Goal: Information Seeking & Learning: Find specific fact

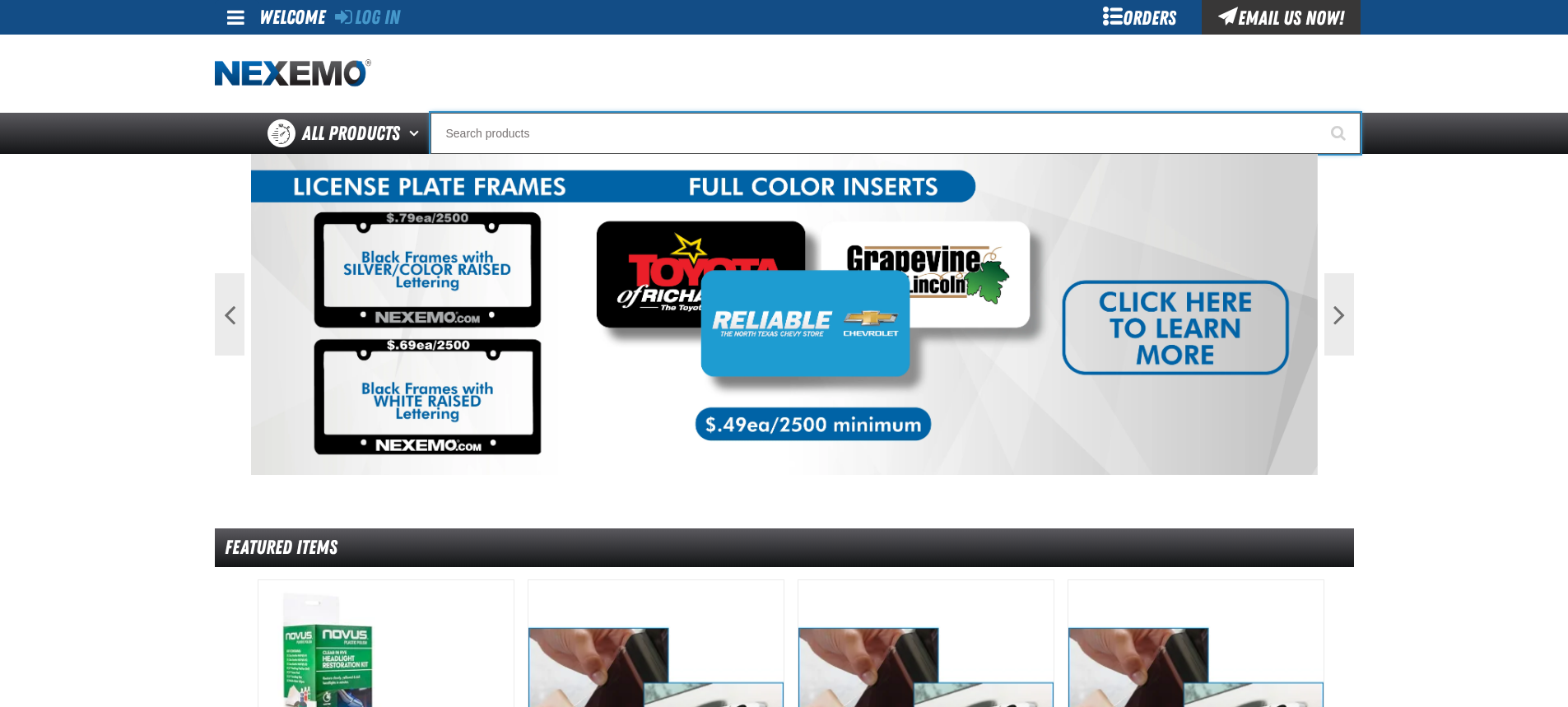
click at [865, 142] on input "Search" at bounding box center [895, 134] width 930 height 42
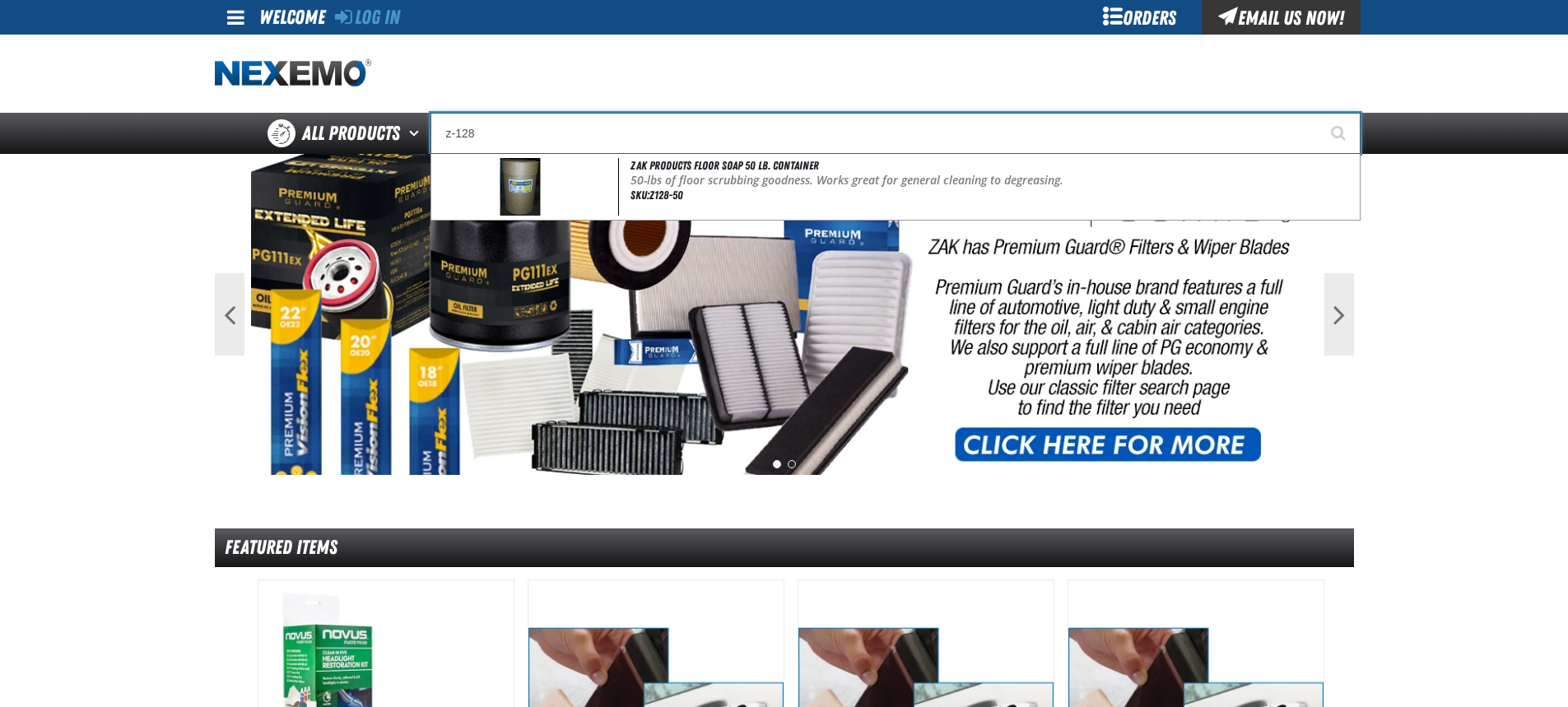
type input "z-128"
click at [1319, 113] on button "Start Searching" at bounding box center [1340, 134] width 42 height 42
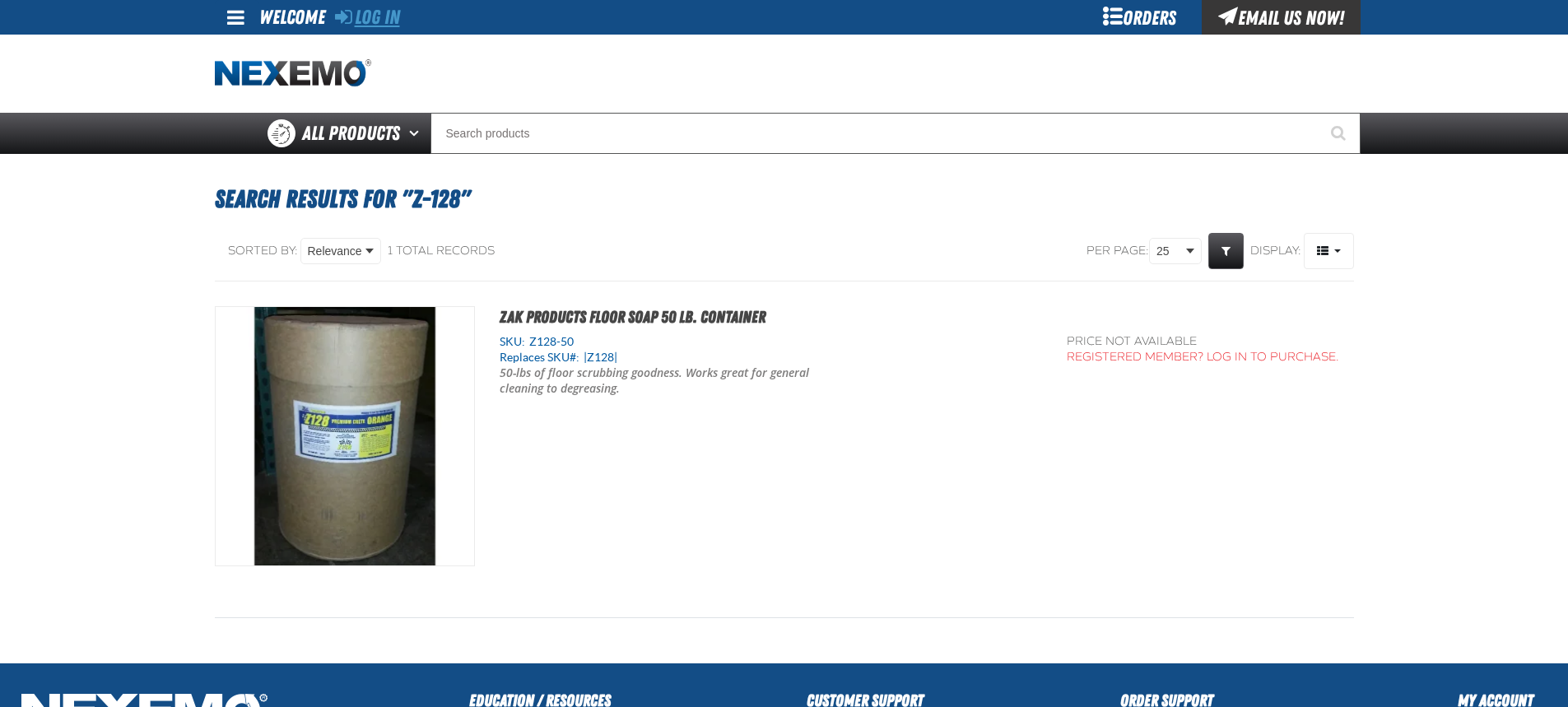
click at [381, 15] on link "Log In" at bounding box center [368, 17] width 65 height 23
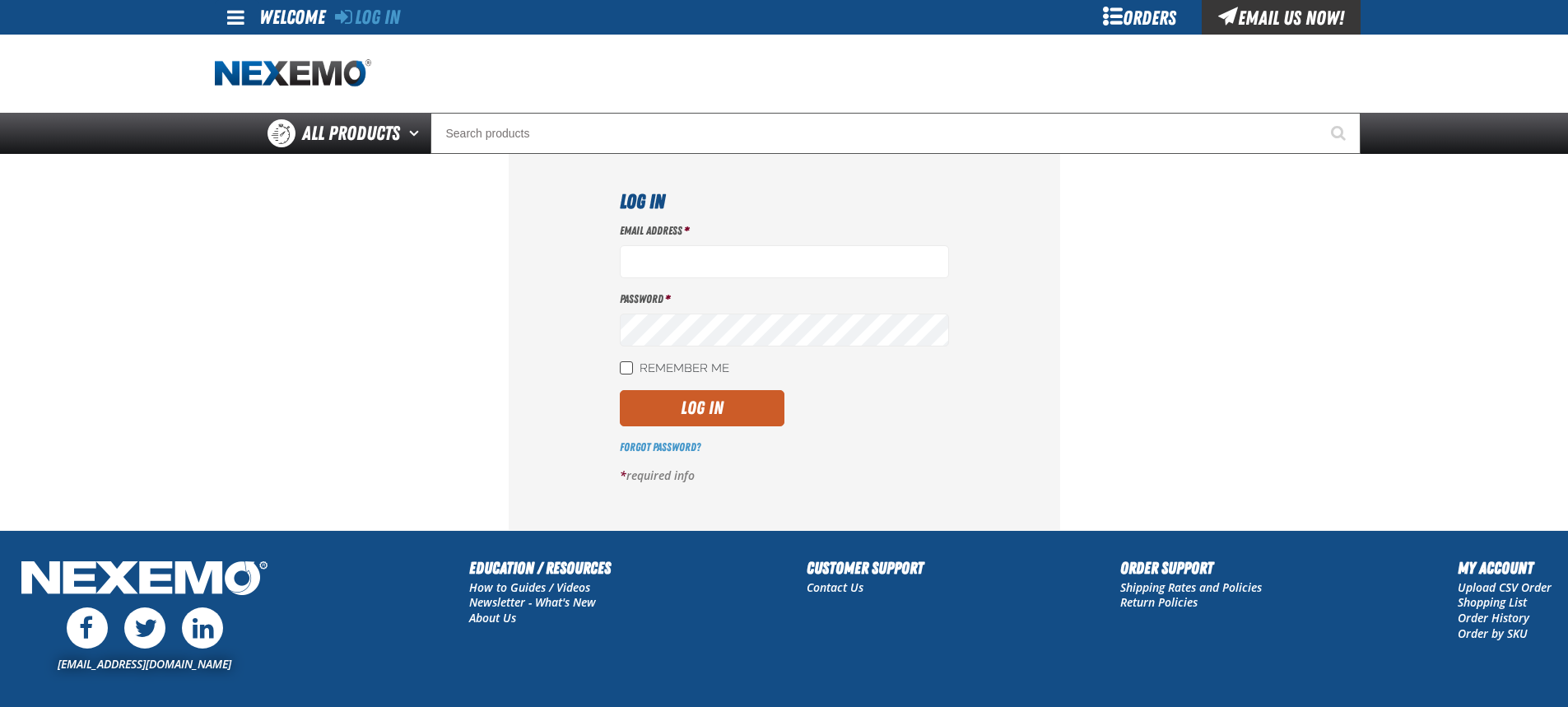
type input "knelson05@vtaig.com"
click at [625, 365] on input "Remember Me" at bounding box center [625, 368] width 13 height 13
checkbox input "true"
click at [677, 408] on button "Log In" at bounding box center [702, 409] width 165 height 37
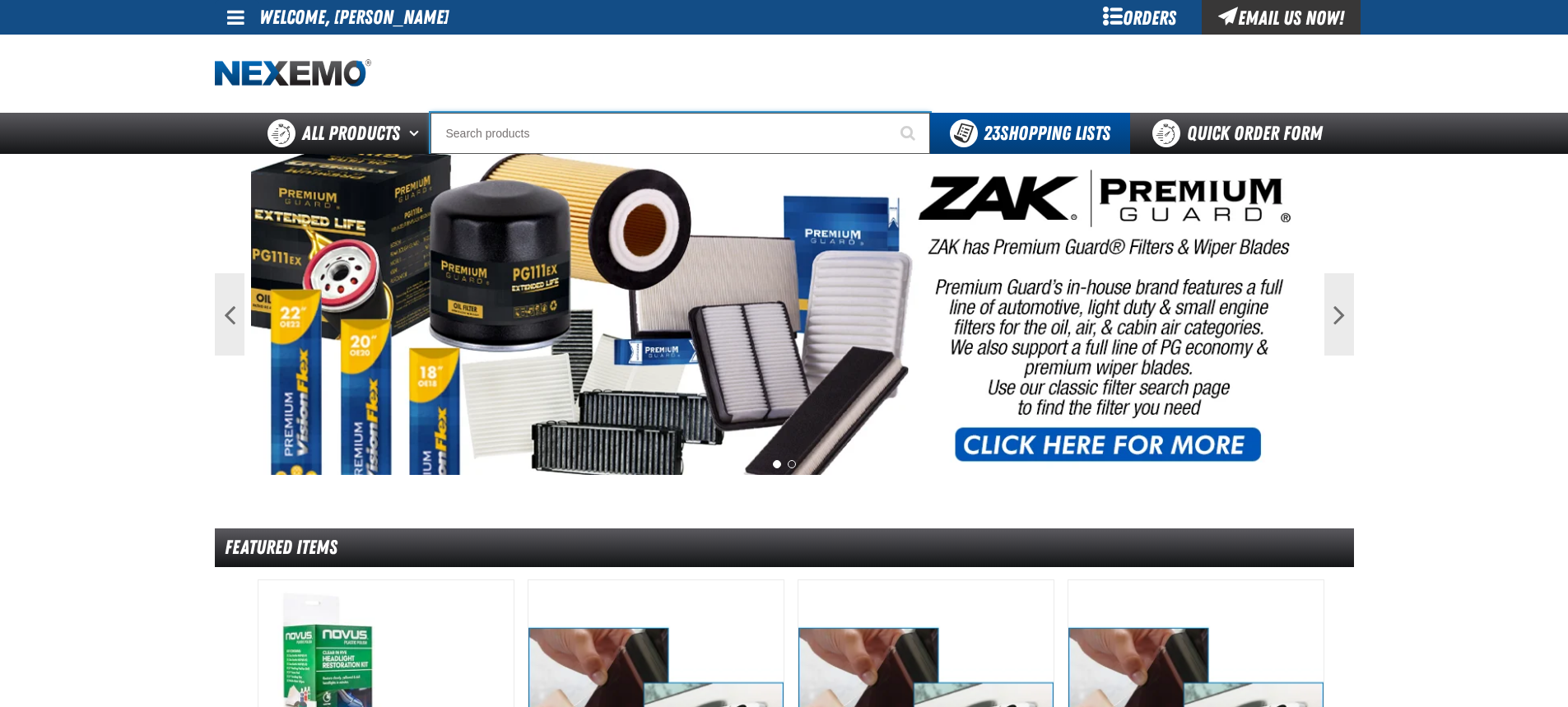
click at [773, 134] on input "Search" at bounding box center [680, 134] width 500 height 42
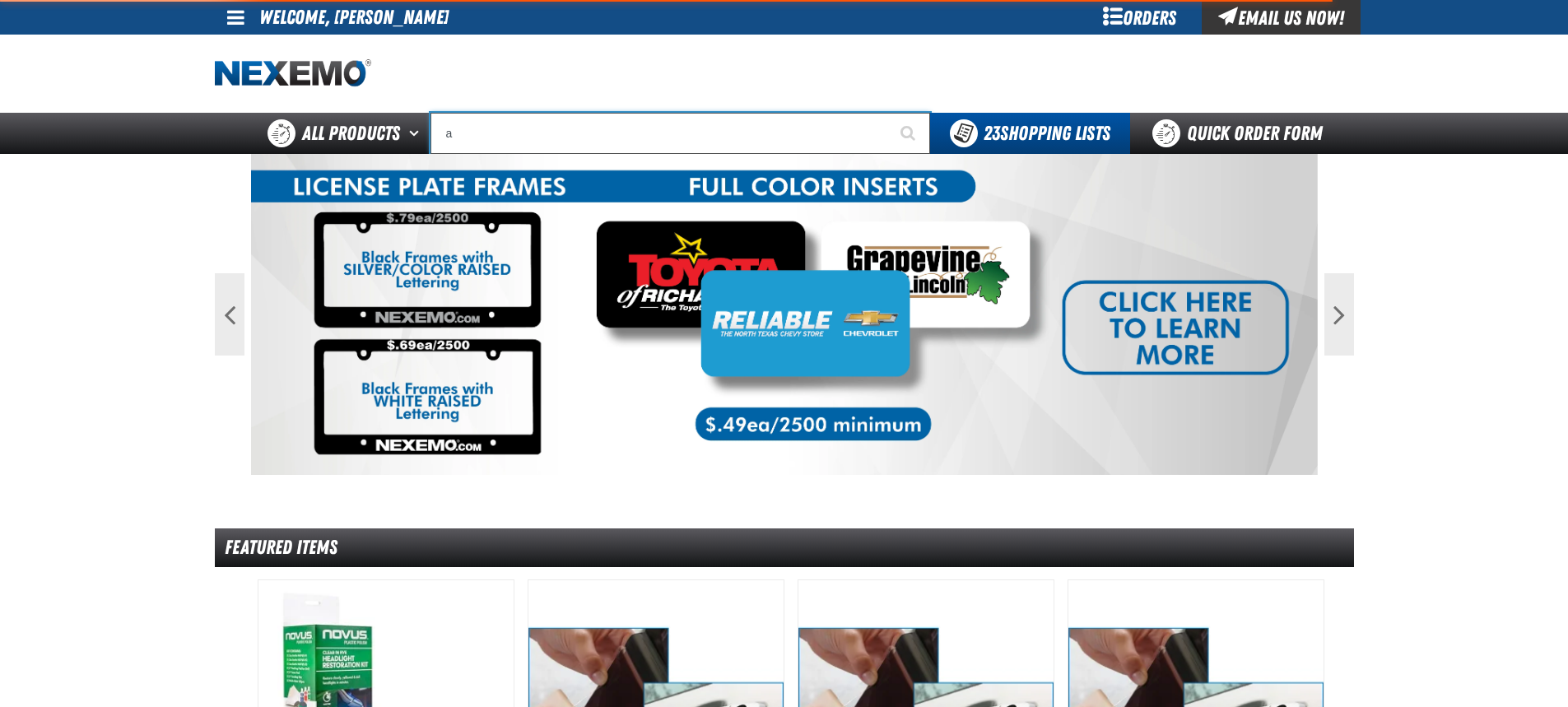
type input "al"
type input "alL ELECT."
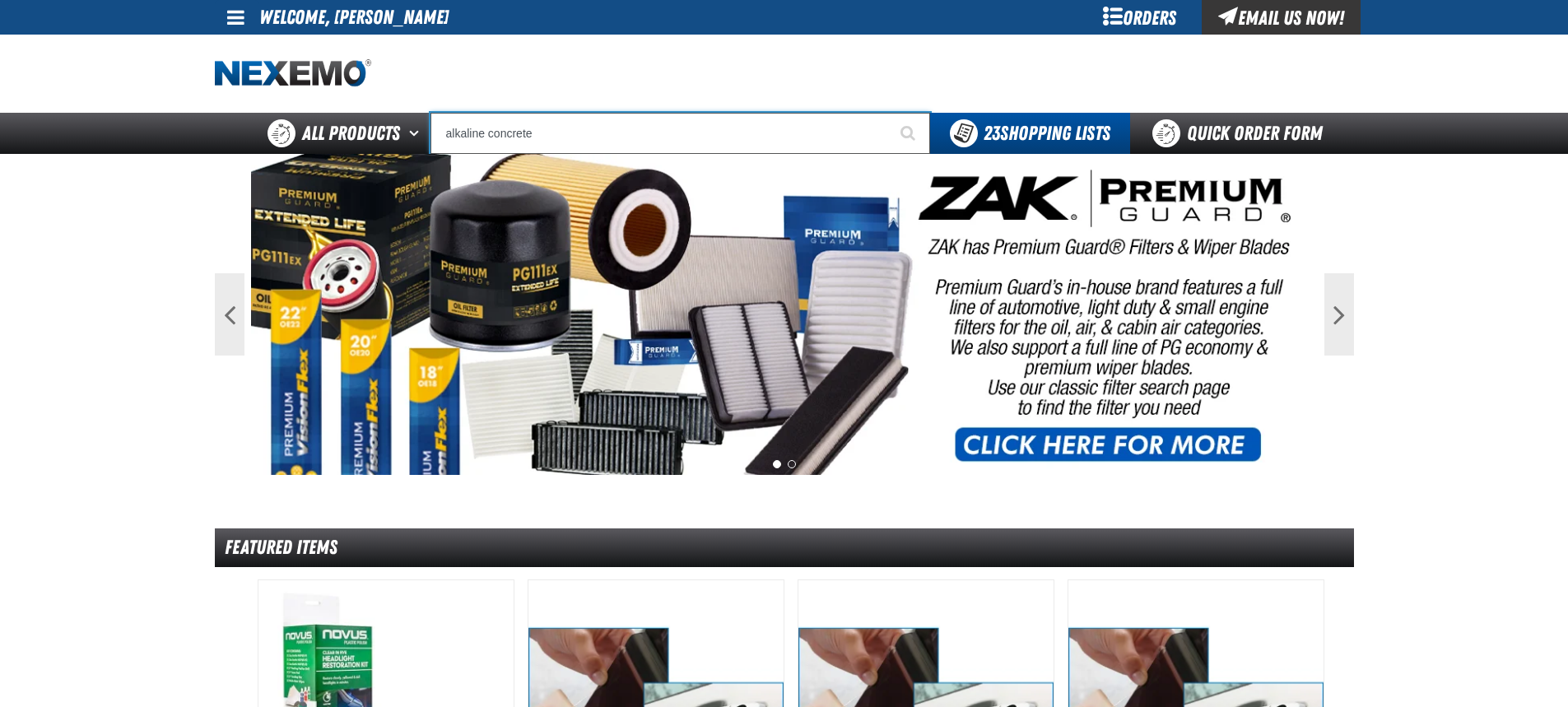
type input "alkaline concrete"
click at [889, 113] on button "Start Searching" at bounding box center [910, 134] width 42 height 42
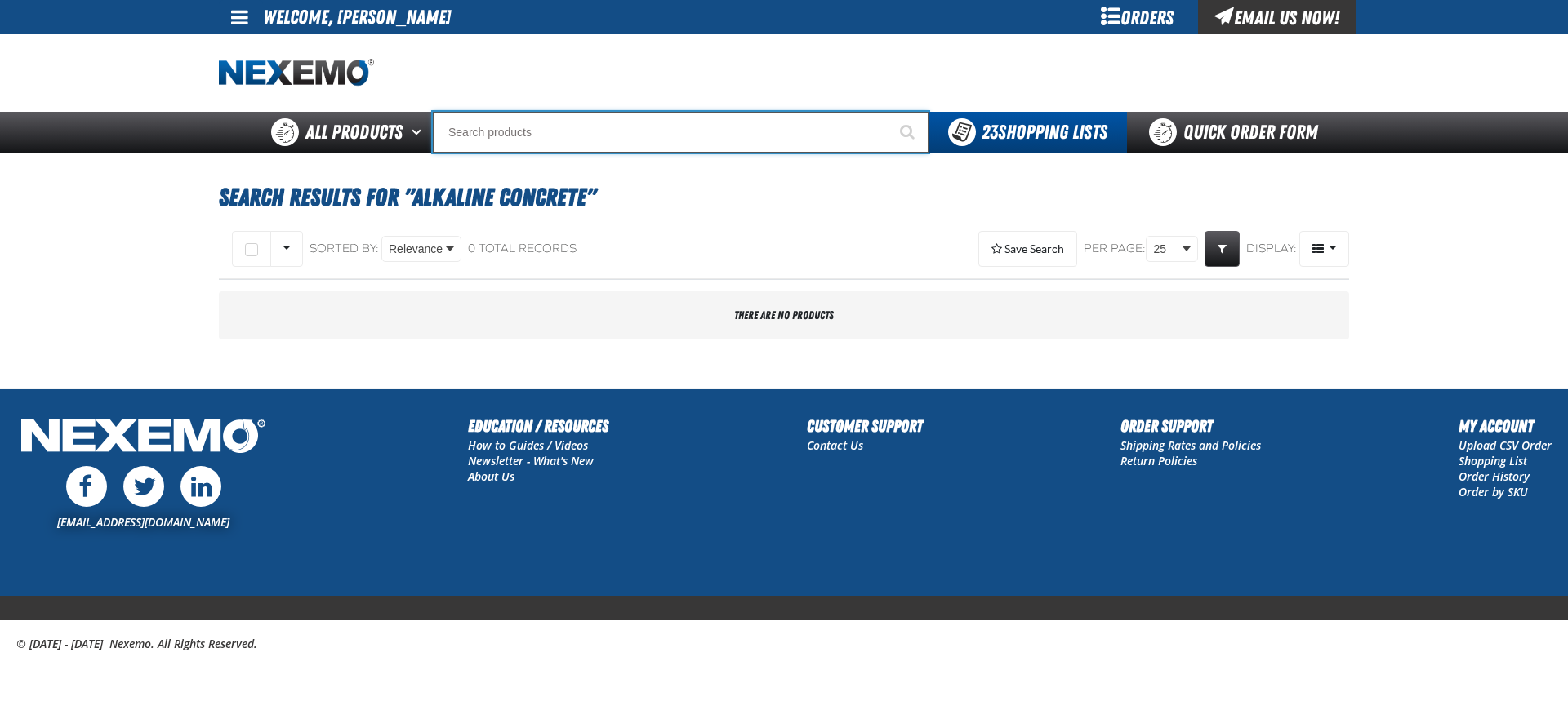
click at [808, 131] on input "Search" at bounding box center [681, 133] width 496 height 41
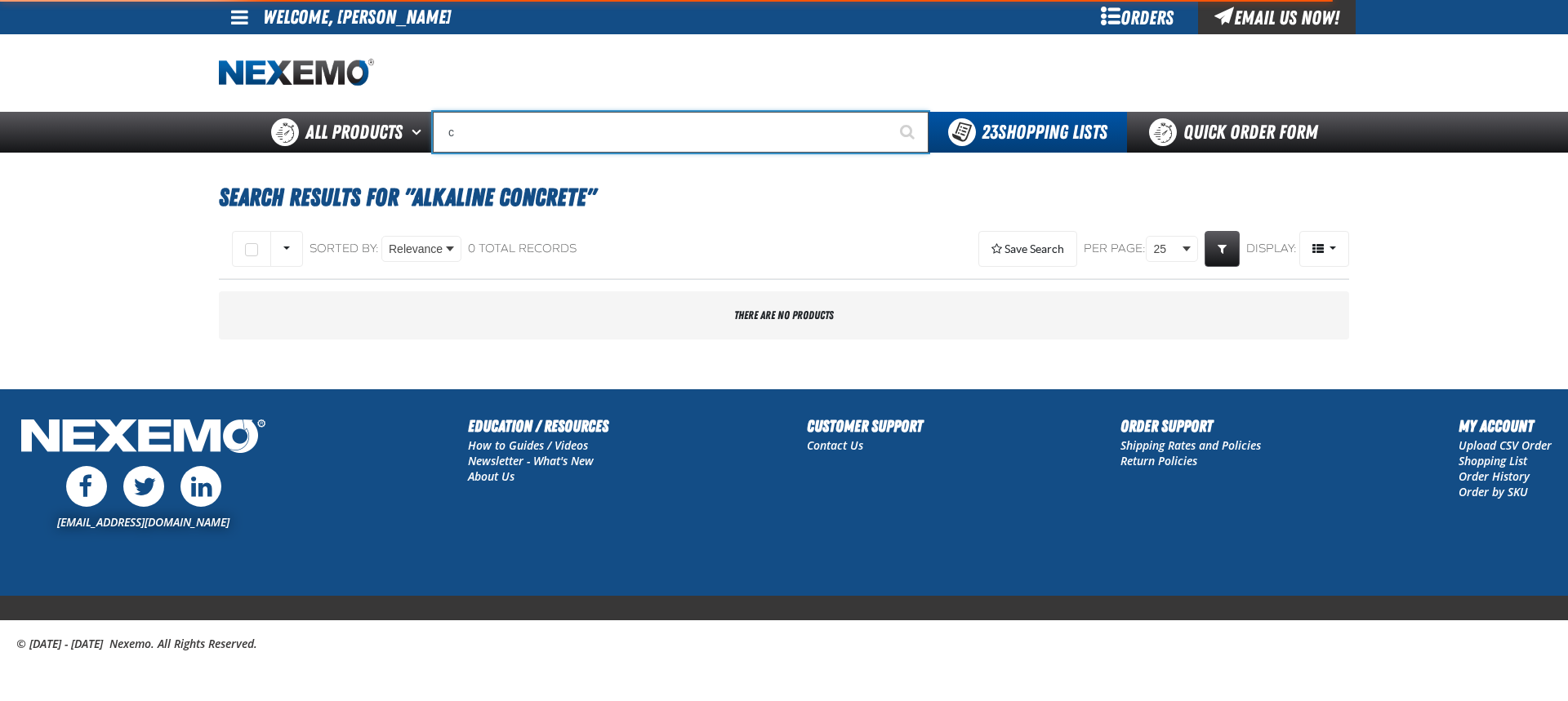
type input "co"
type input "coNSIGNWEL"
type input "con"
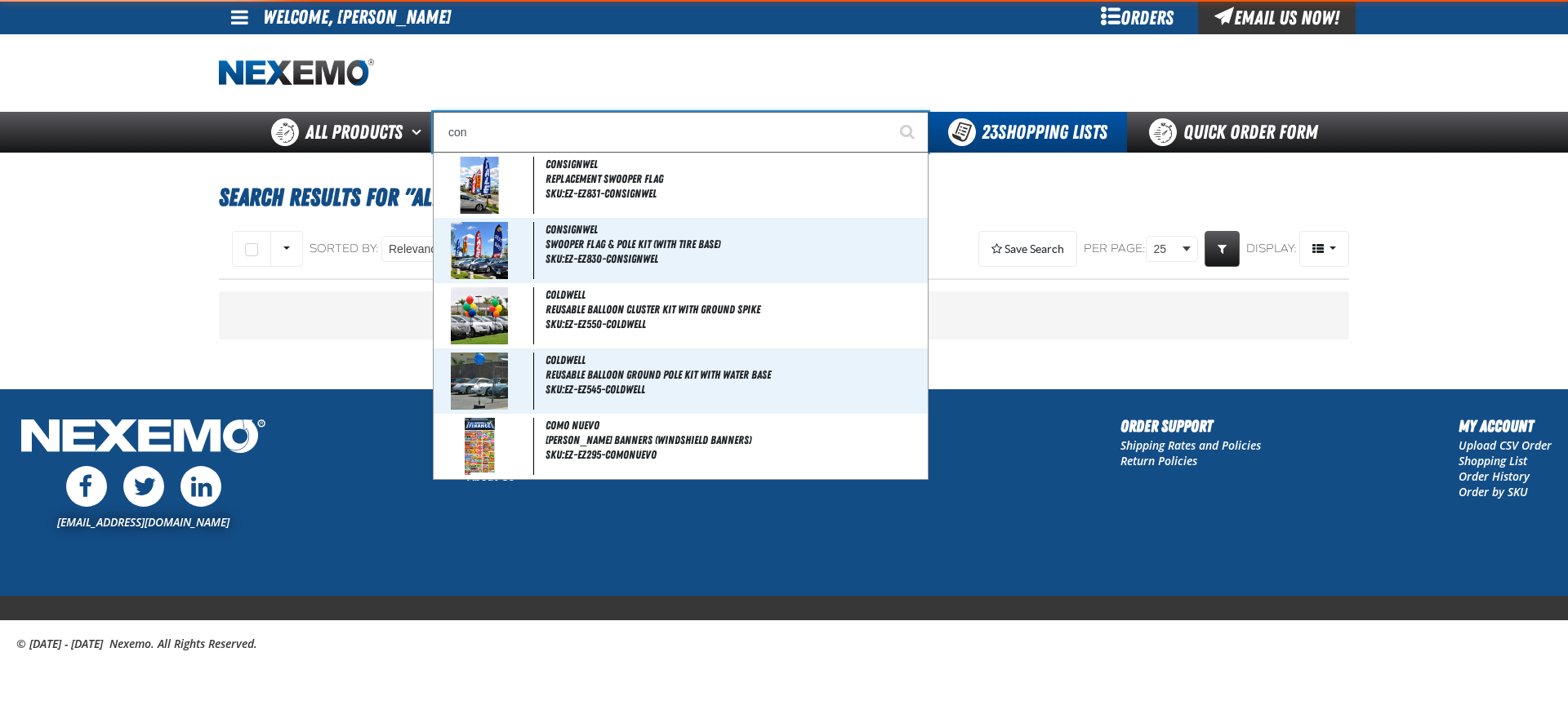
type input "conSIGNWEL"
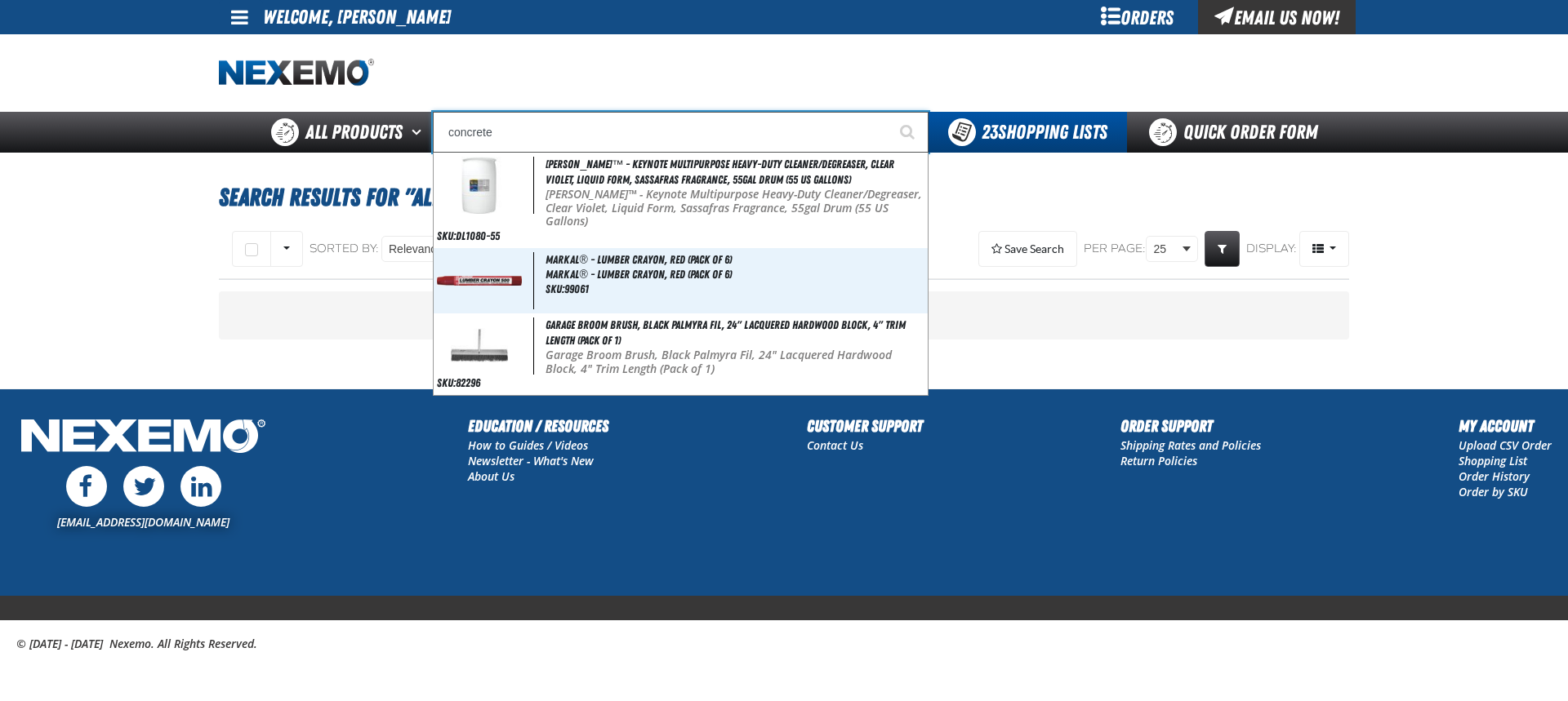
type input "concrete"
click at [888, 112] on button "Start Searching" at bounding box center [909, 133] width 41 height 41
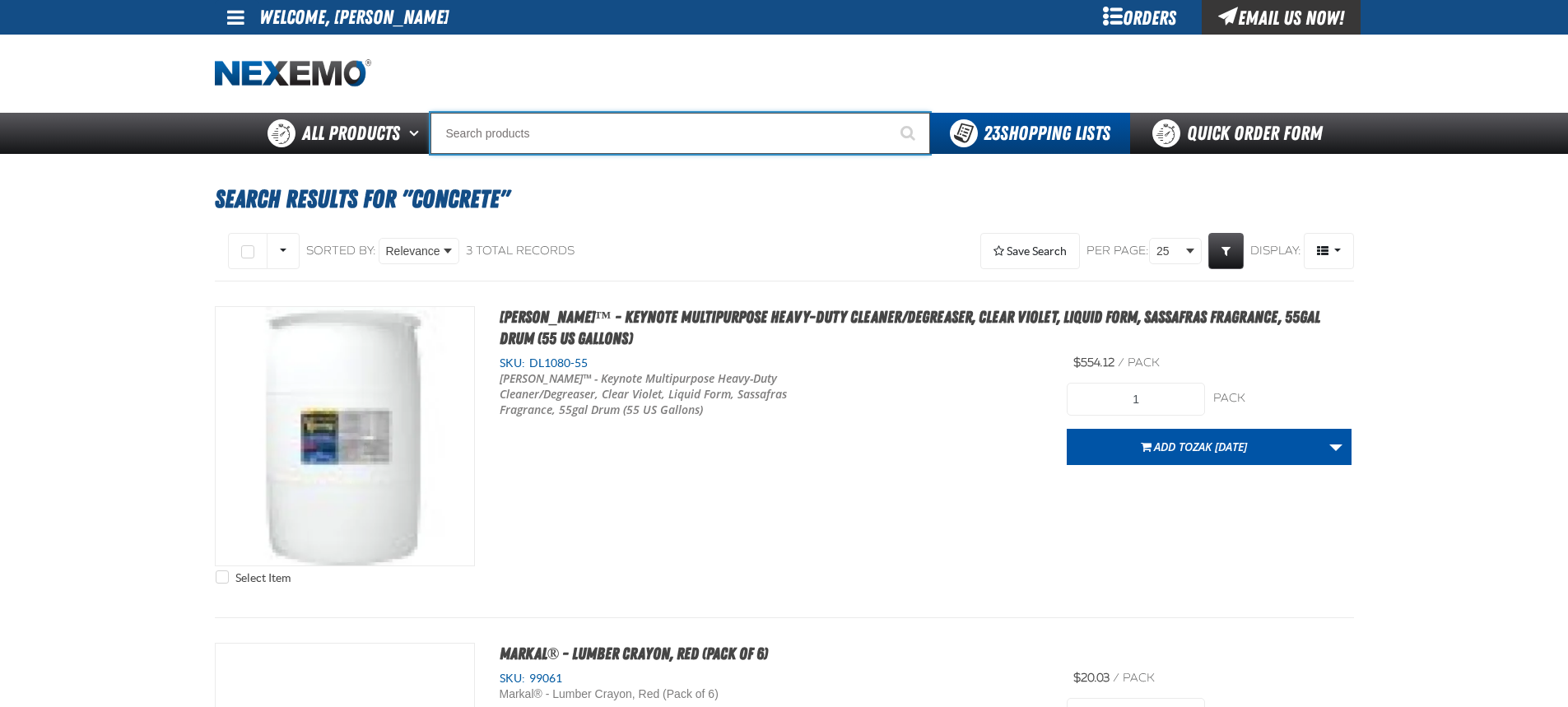
click at [625, 134] on input "Search" at bounding box center [680, 134] width 500 height 42
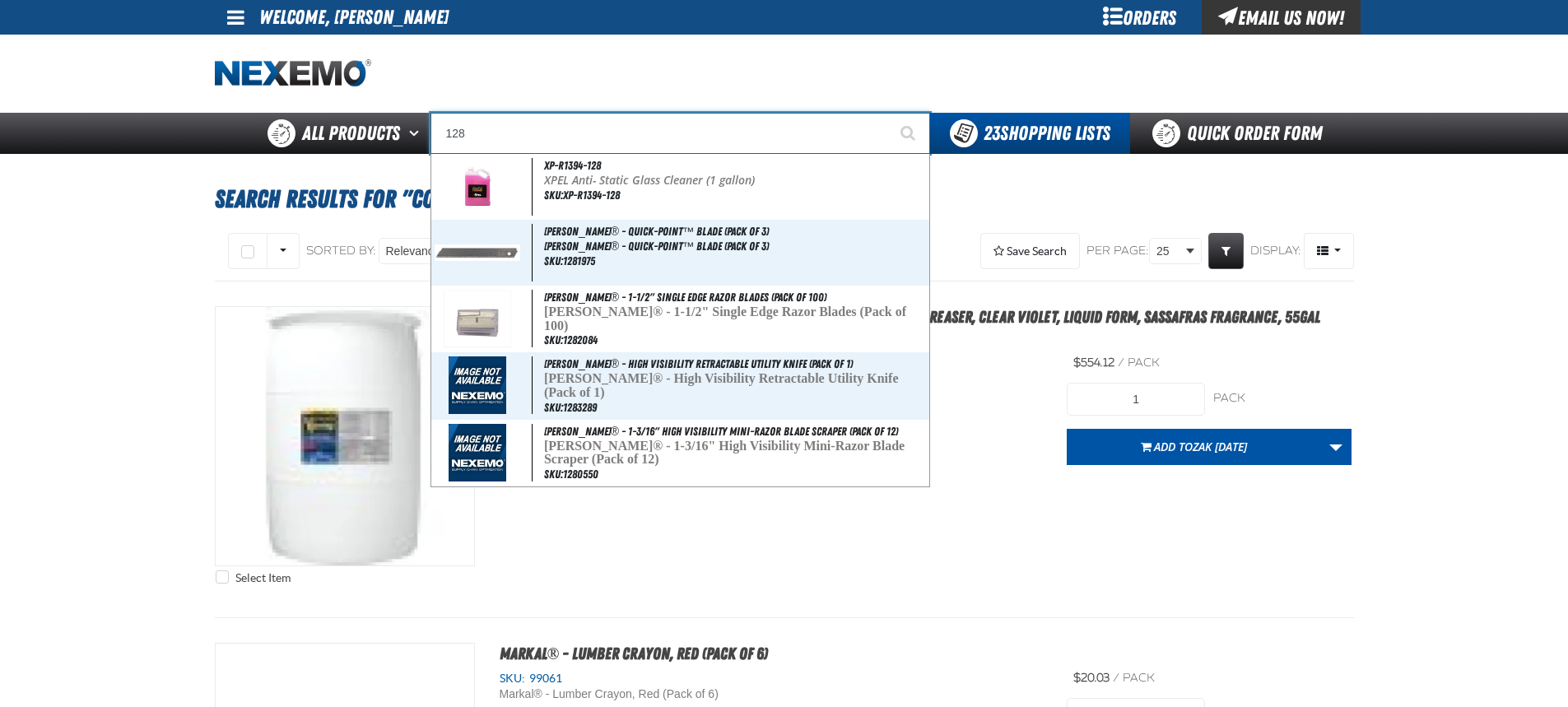
type input "128"
click at [889, 113] on button "Start Searching" at bounding box center [910, 134] width 42 height 42
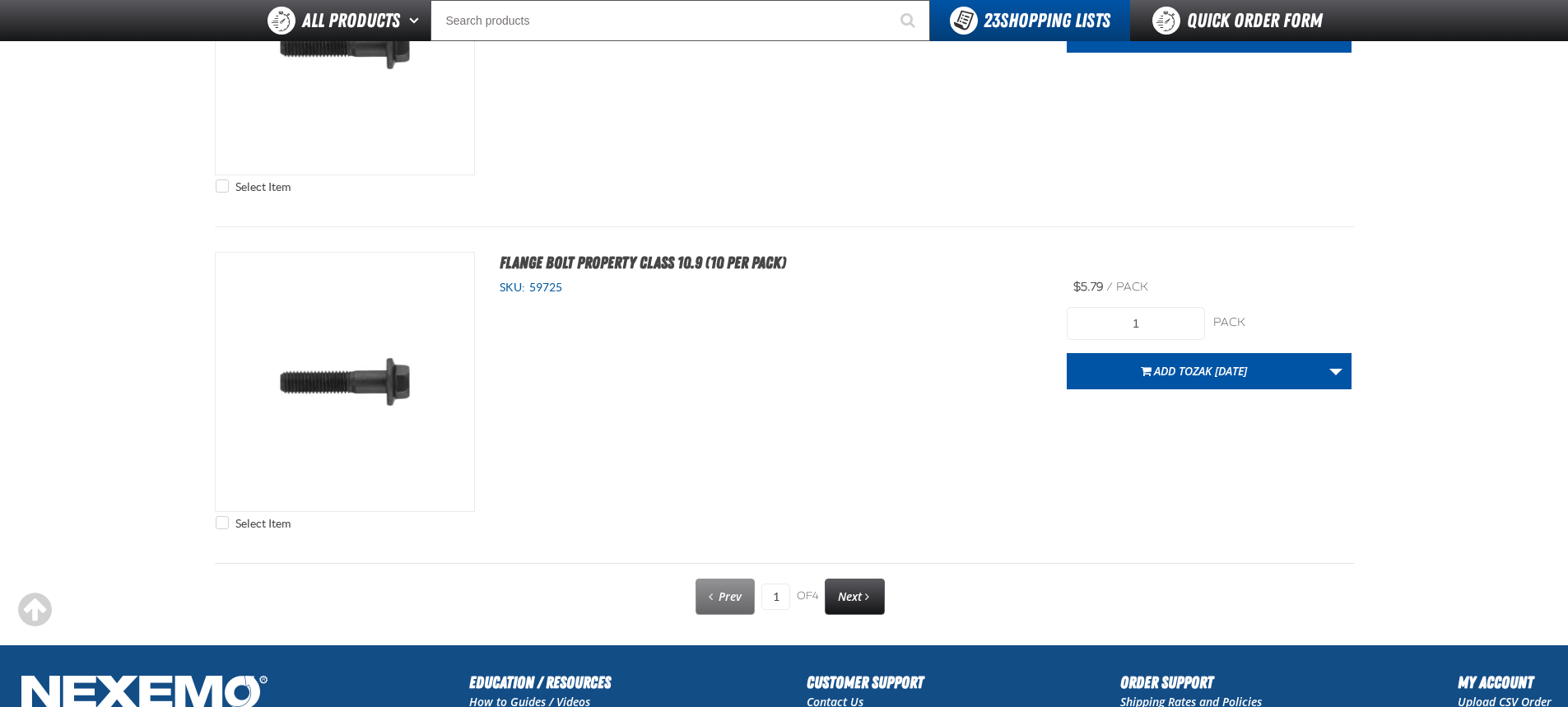
scroll to position [8363, 0]
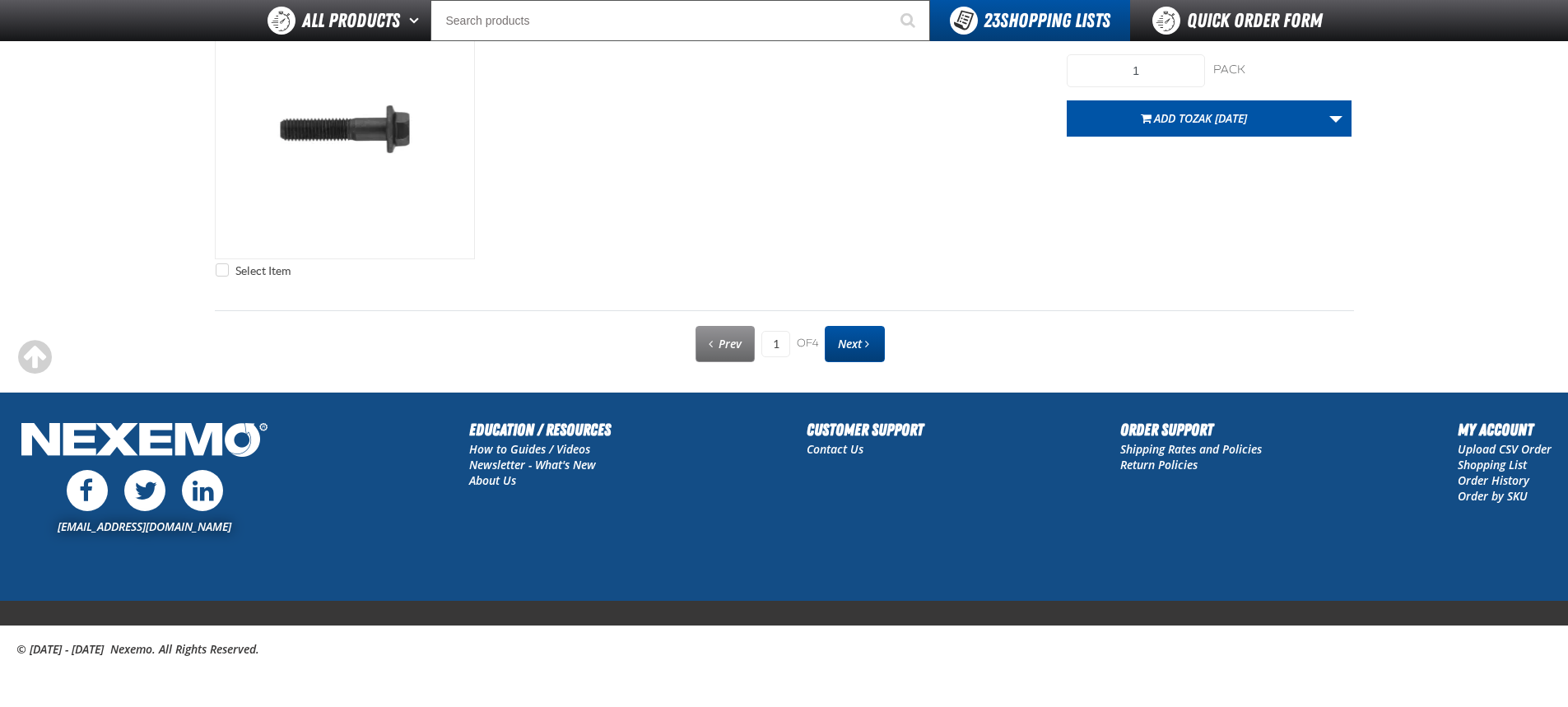
click at [868, 347] on span "Next page" at bounding box center [867, 344] width 4 height 12
type input "2"
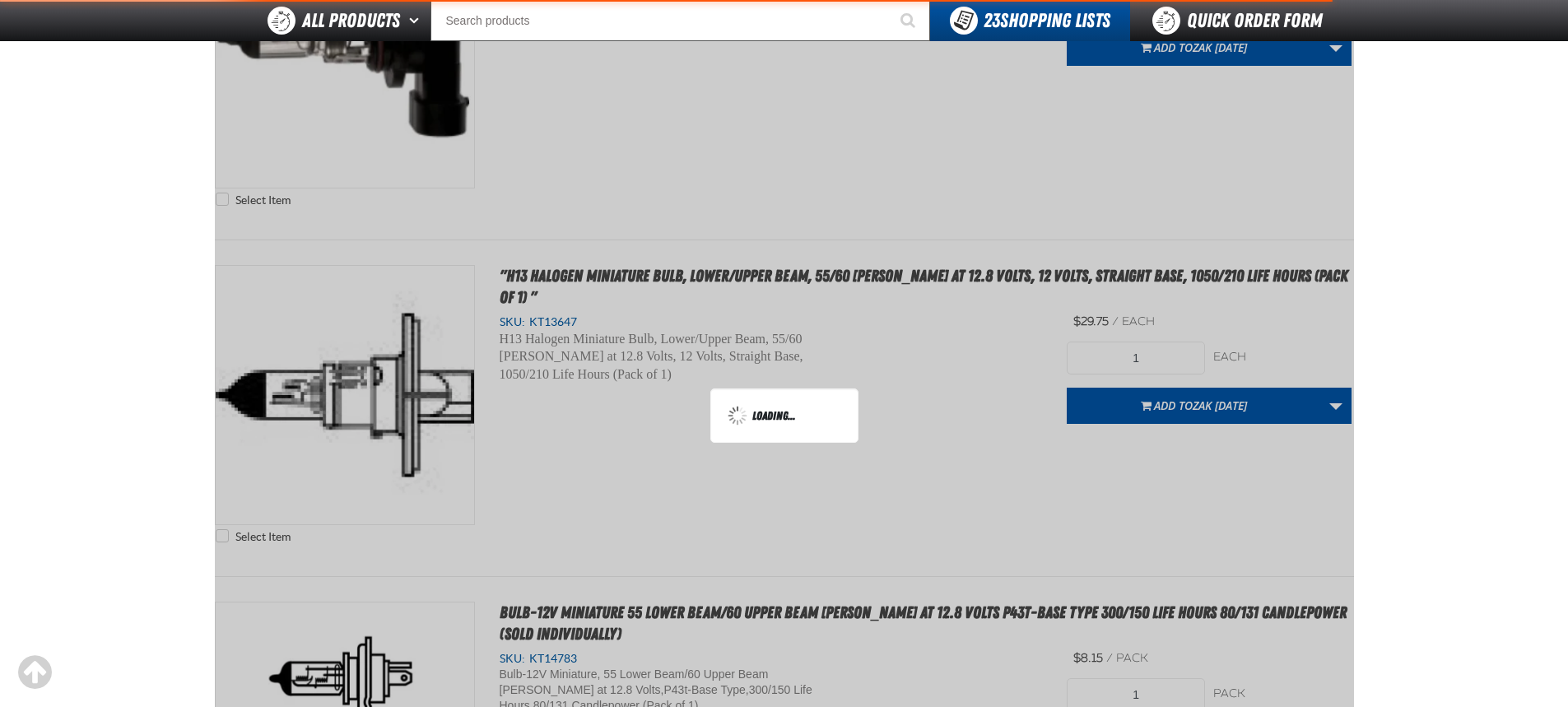
scroll to position [230, 0]
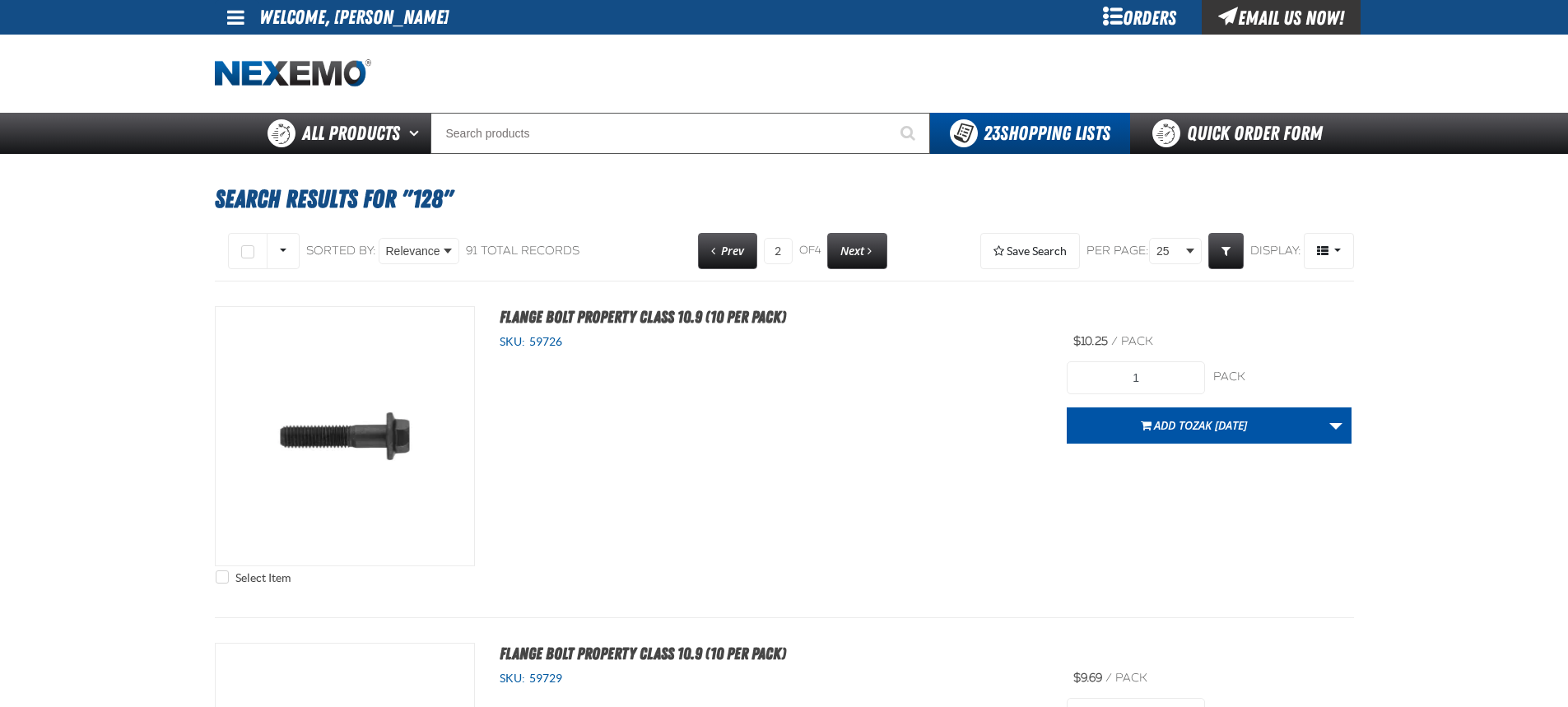
drag, startPoint x: 869, startPoint y: 347, endPoint x: 857, endPoint y: 466, distance: 119.6
click at [857, 466] on div "Select Item Flange Bolt Property Class 10.9 (10 per pack) SKU: 59726 1" at bounding box center [784, 449] width 1139 height 287
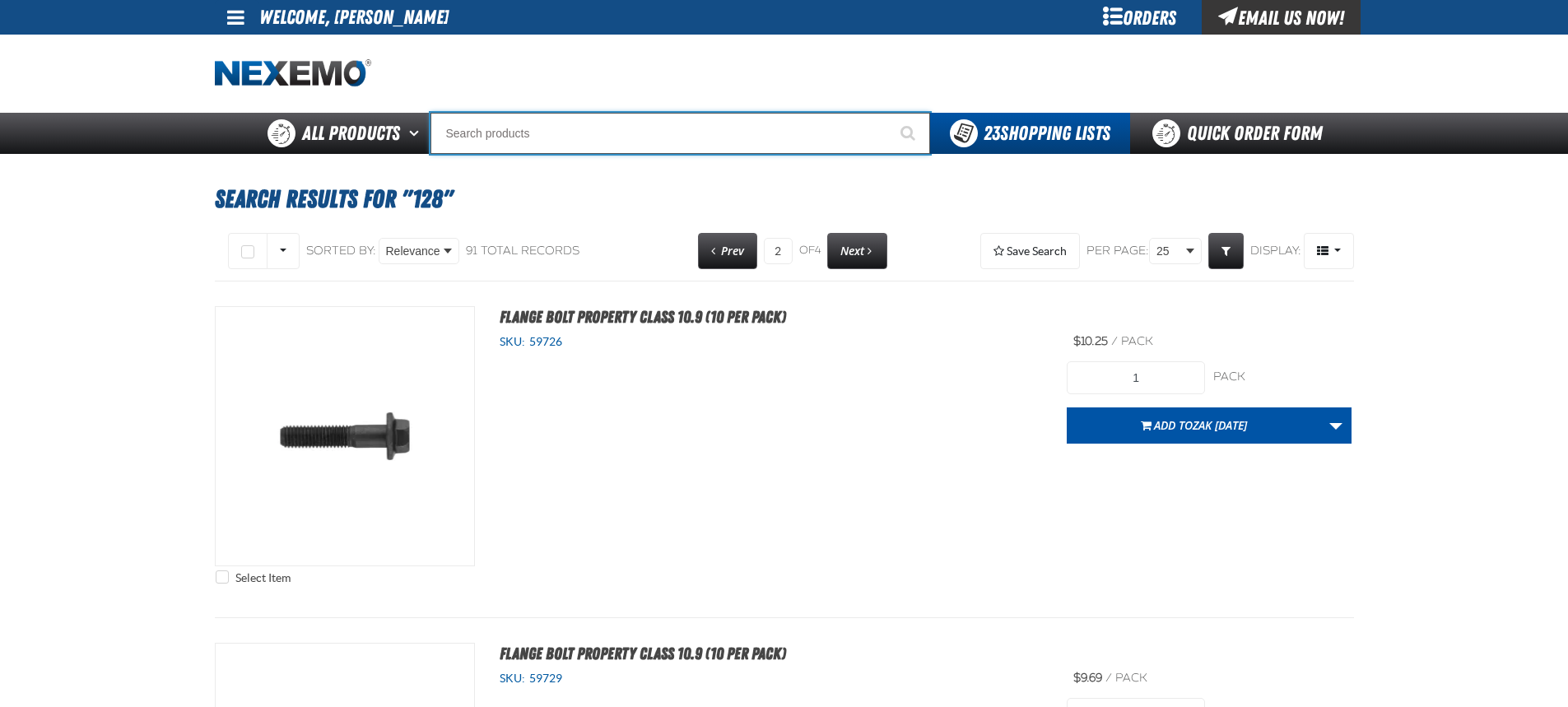
click at [653, 140] on input "Search" at bounding box center [680, 134] width 500 height 42
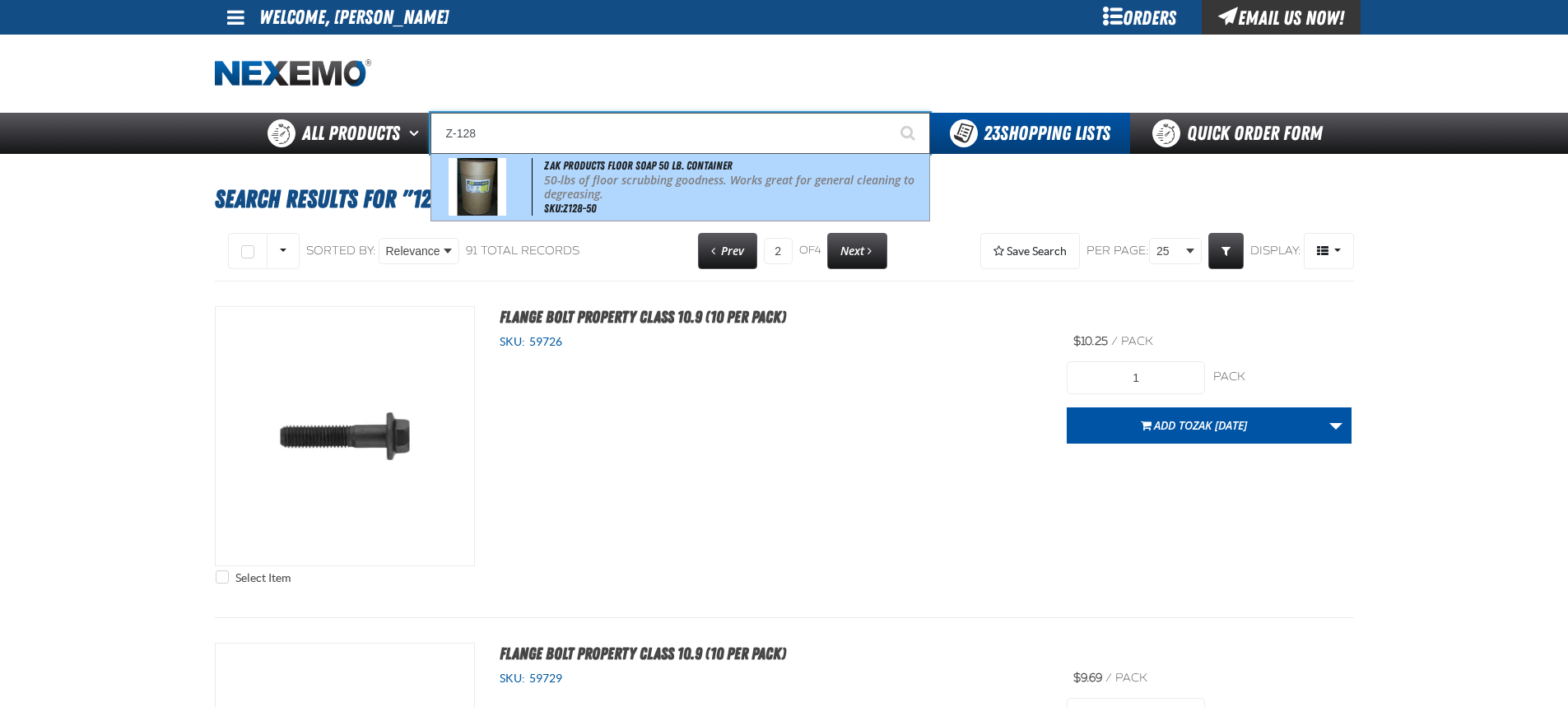
click at [721, 175] on p "50-lbs of floor scrubbing goodness. Works great for general cleaning to degreas…" at bounding box center [734, 187] width 382 height 28
type input "ZAK Products Floor Soap 50 lb. Container"
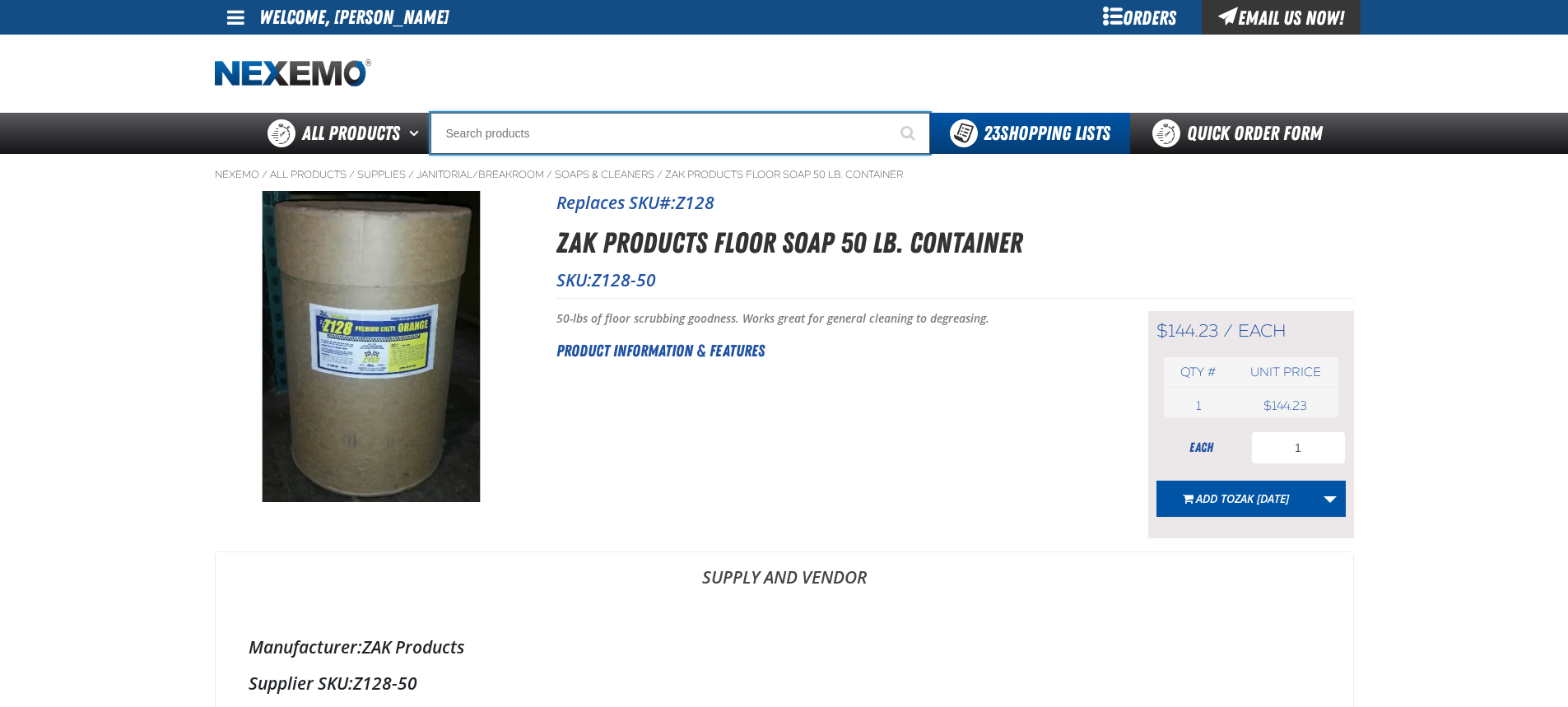
click at [646, 138] on input "Search" at bounding box center [680, 134] width 500 height 42
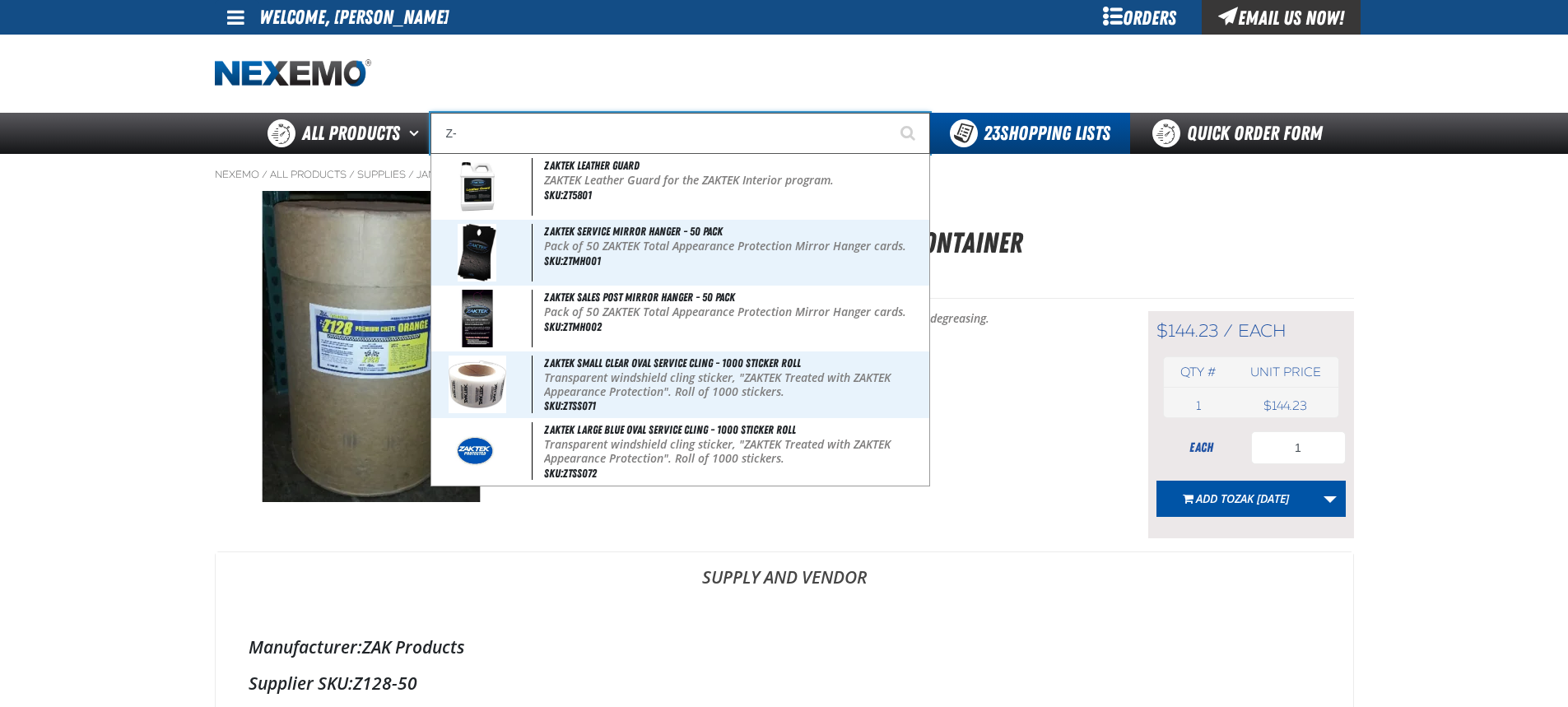
type input "Z-"
click at [889, 113] on button "Start Searching" at bounding box center [910, 134] width 42 height 42
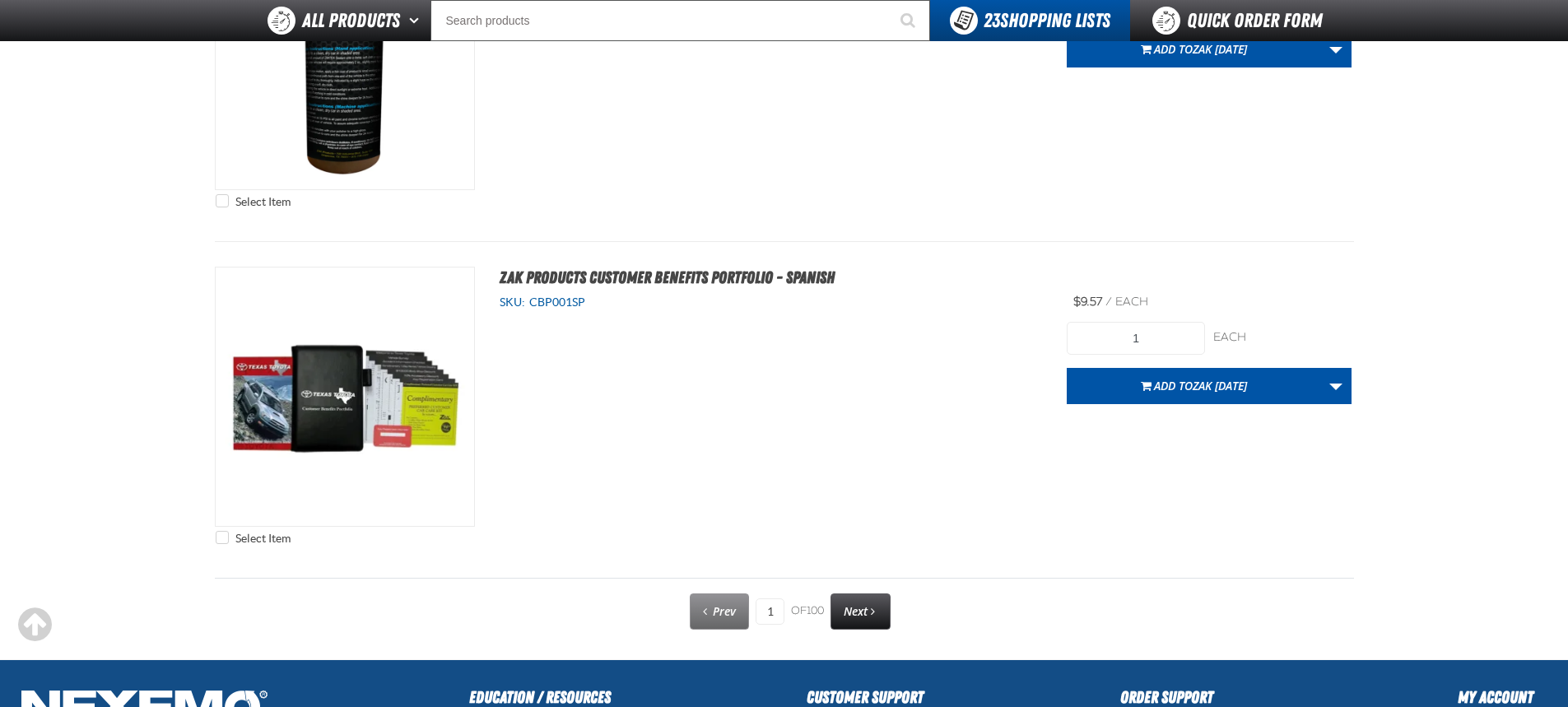
scroll to position [8348, 0]
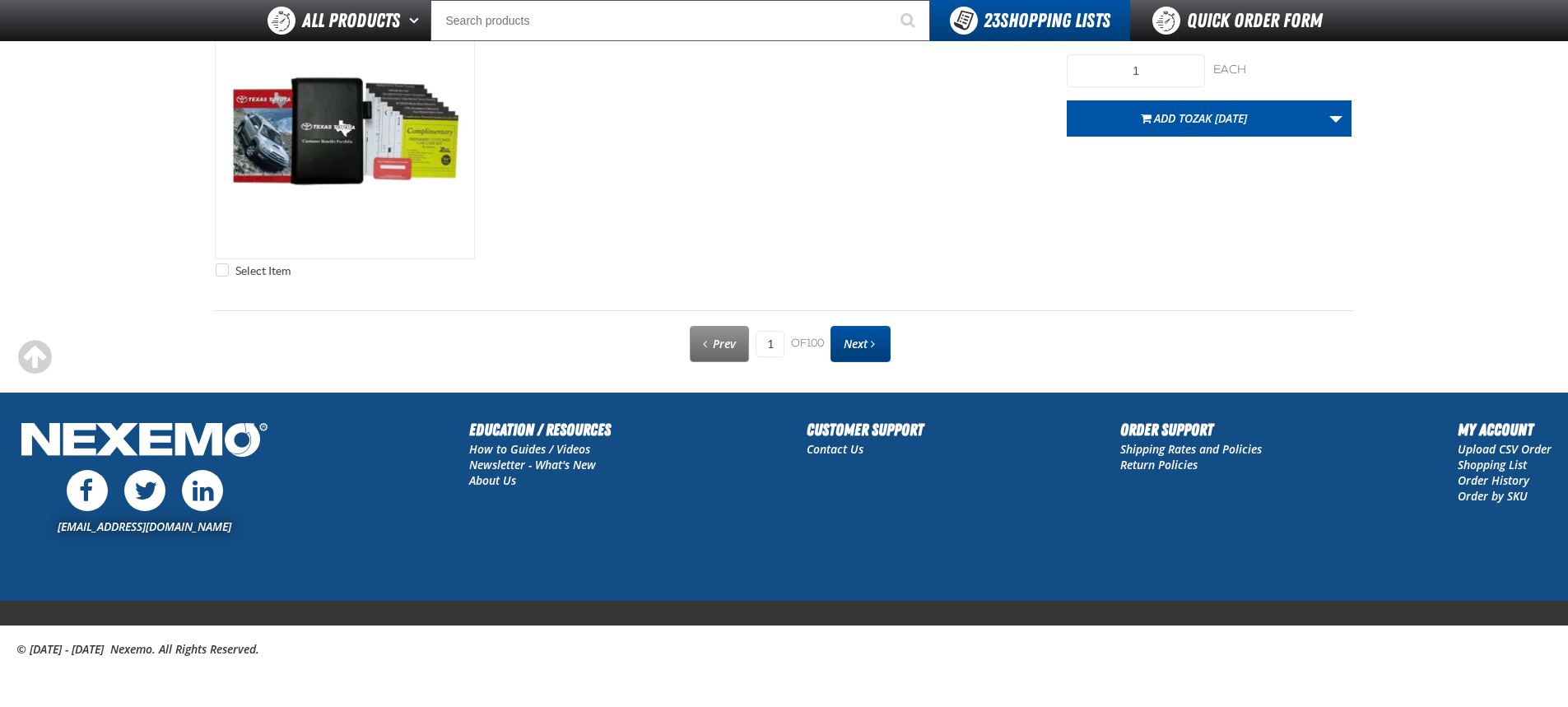
click at [880, 356] on link "Next" at bounding box center [860, 344] width 60 height 37
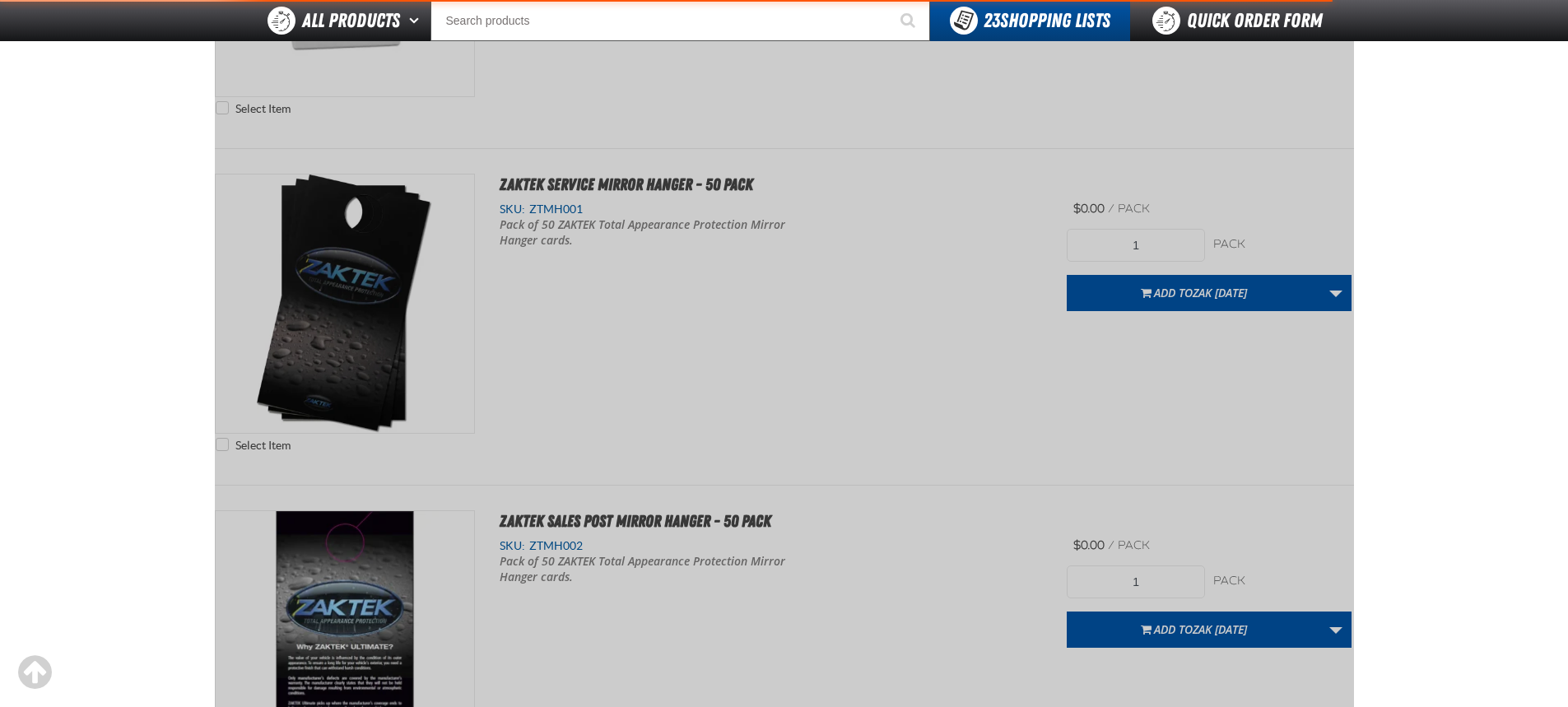
scroll to position [230, 0]
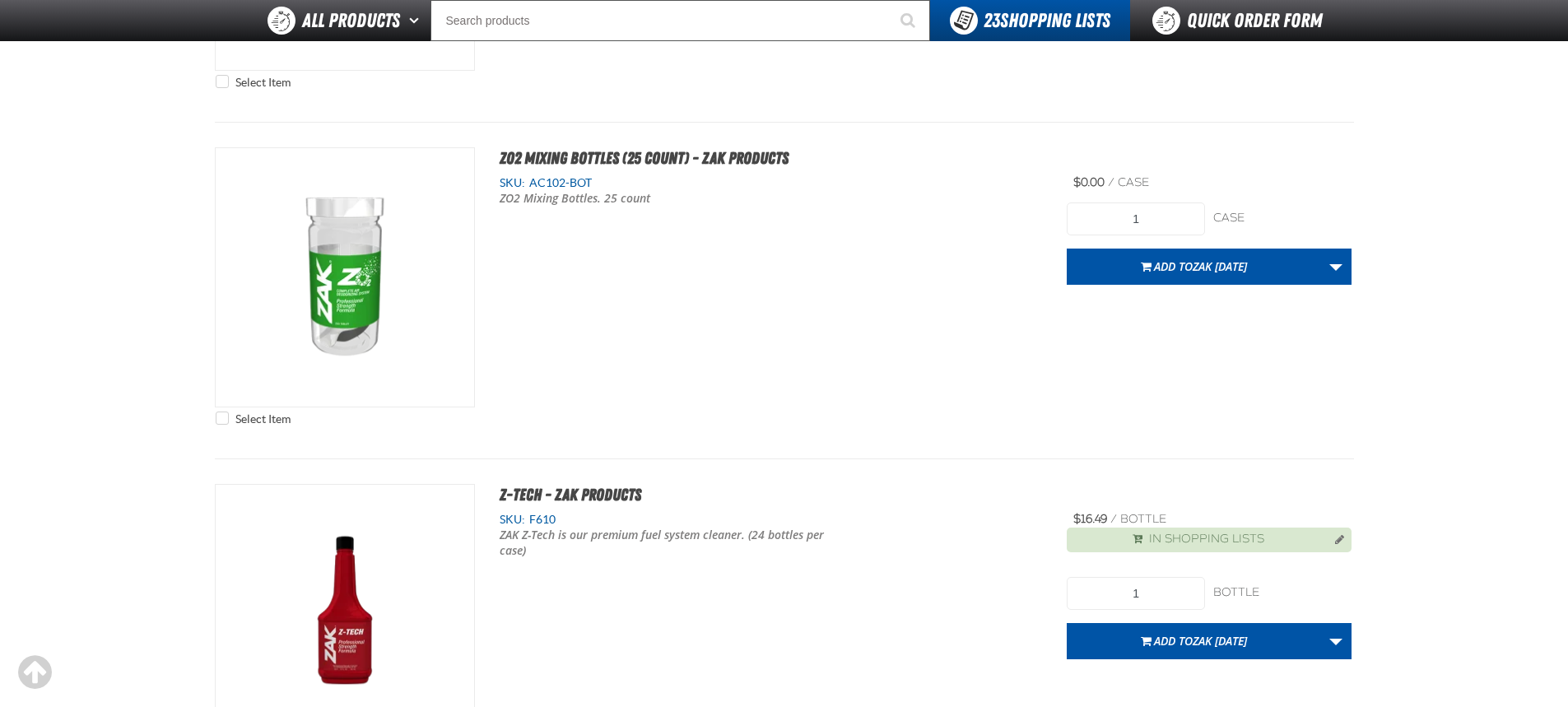
scroll to position [3128, 0]
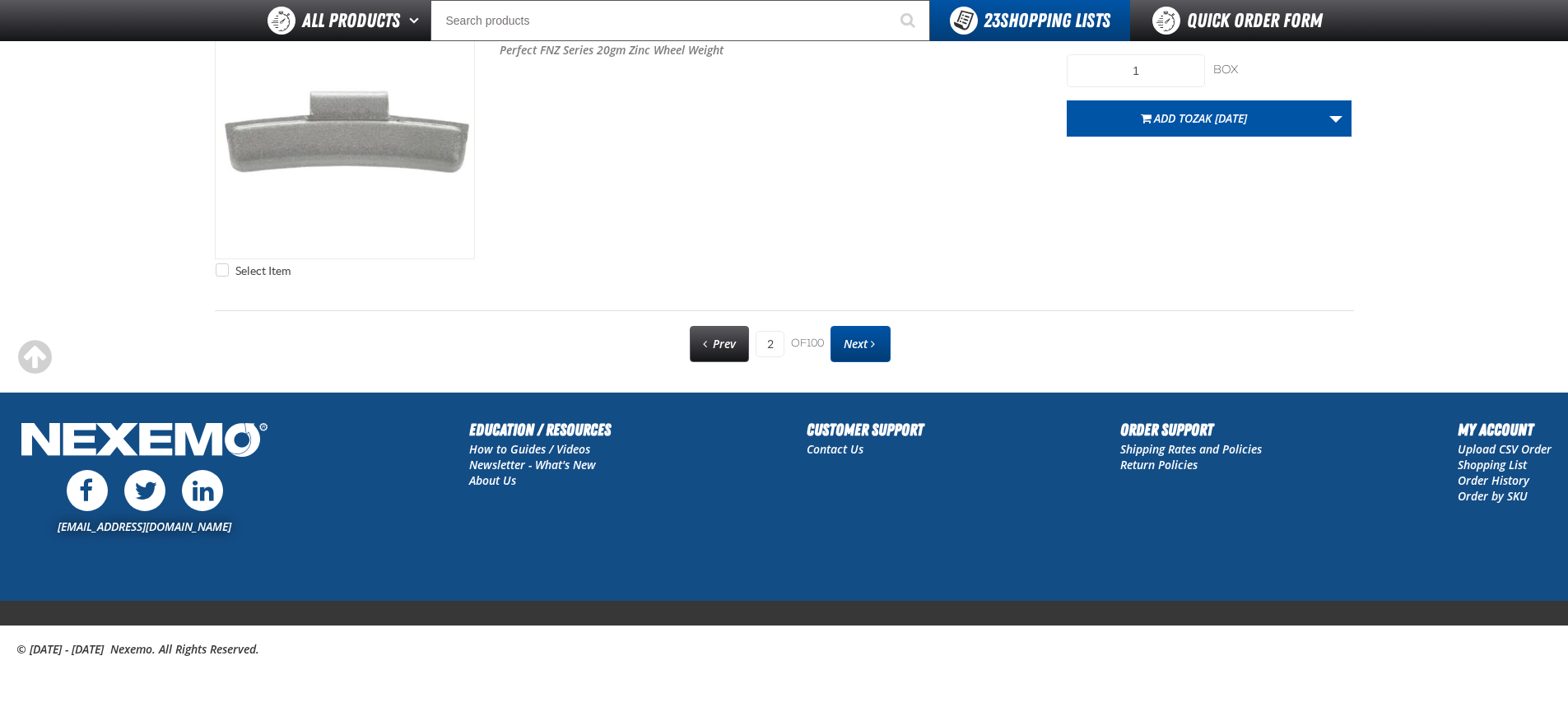
click at [873, 345] on span "Next page" at bounding box center [872, 344] width 4 height 12
type input "3"
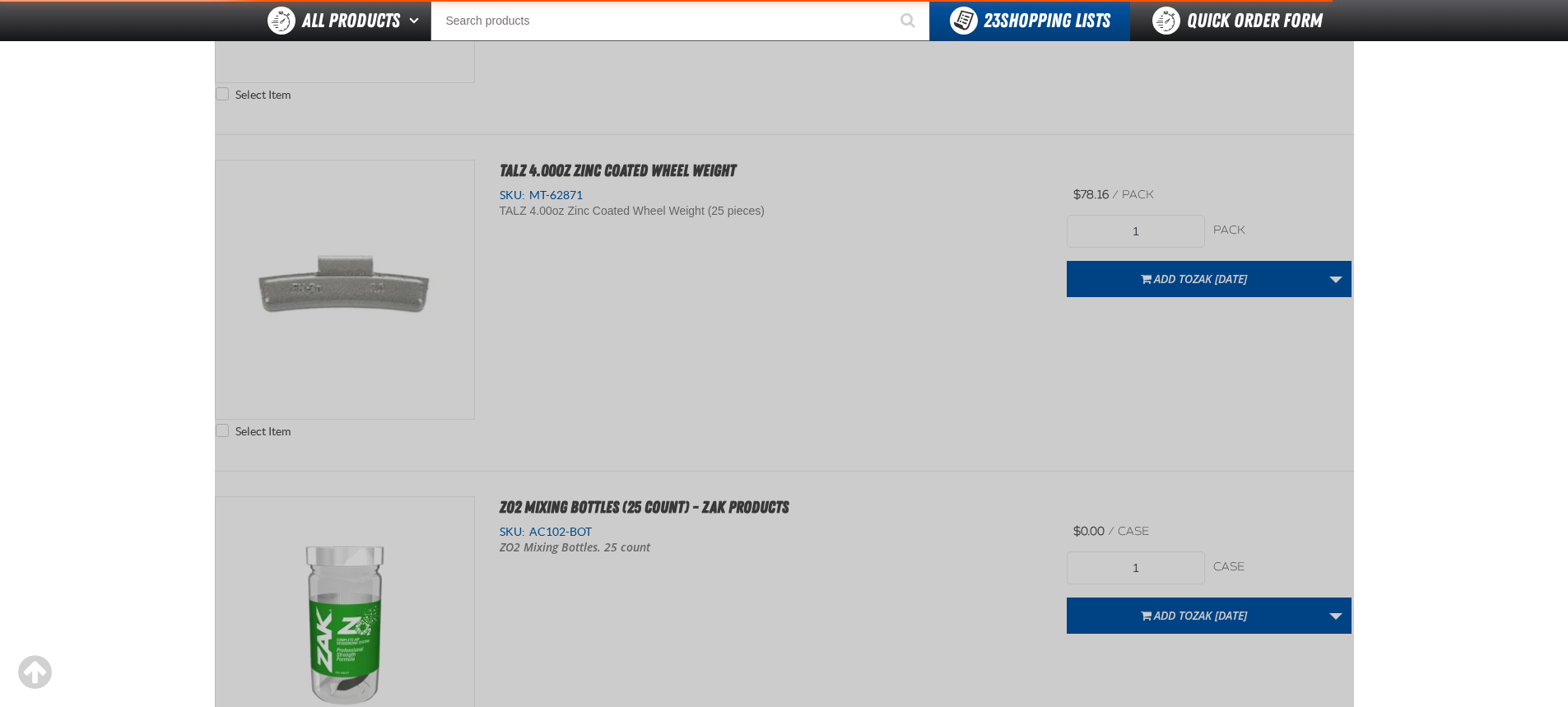
scroll to position [230, 0]
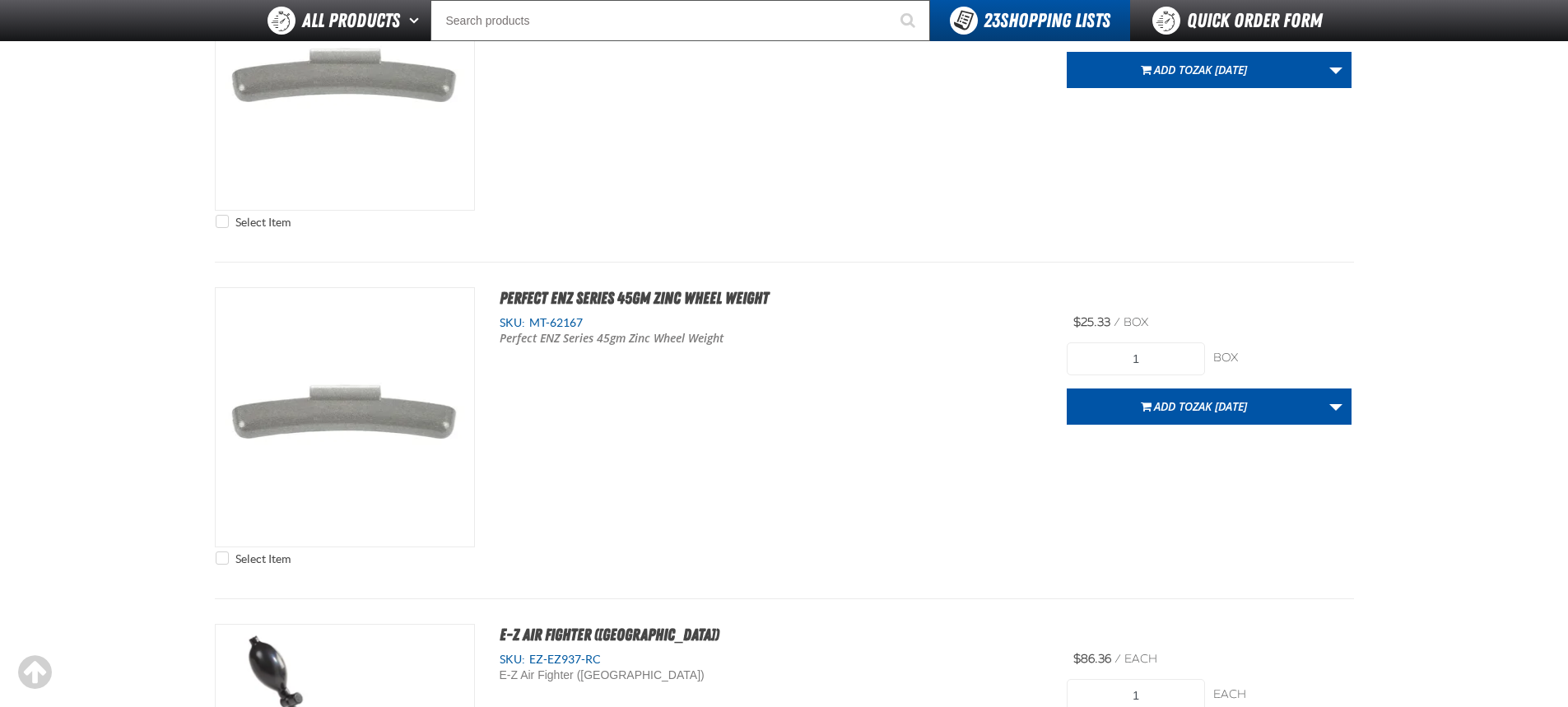
type input "24"
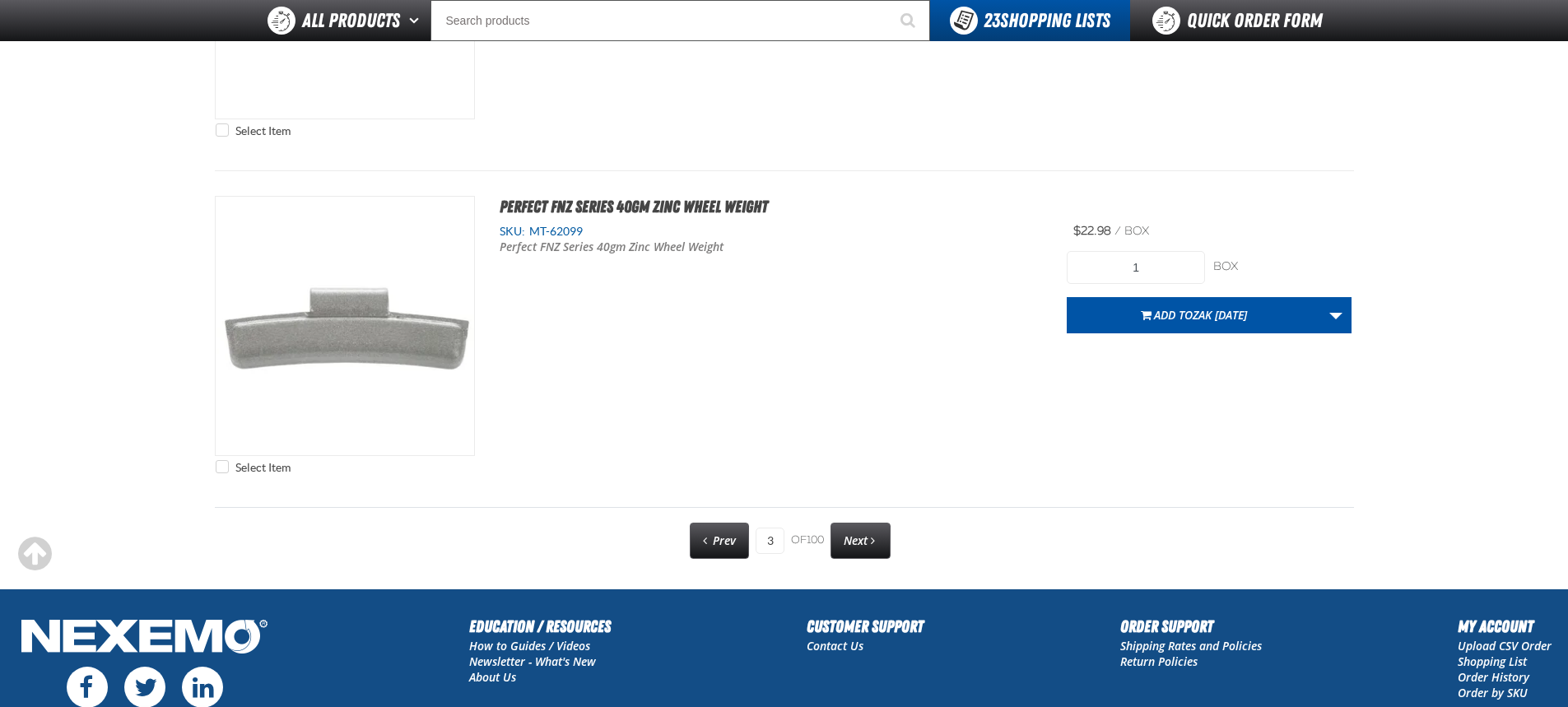
scroll to position [8348, 0]
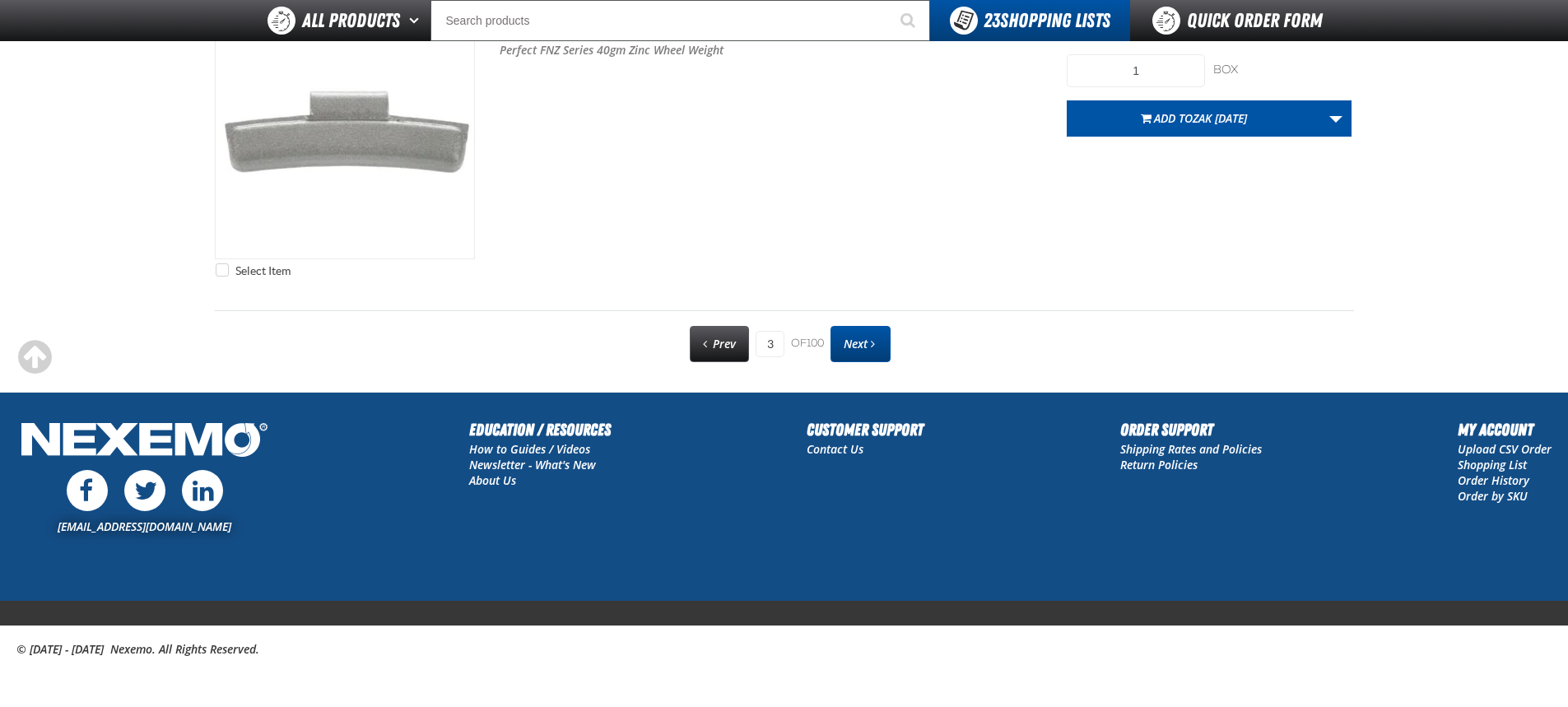
click at [866, 337] on span "Next" at bounding box center [855, 344] width 24 height 16
type input "4"
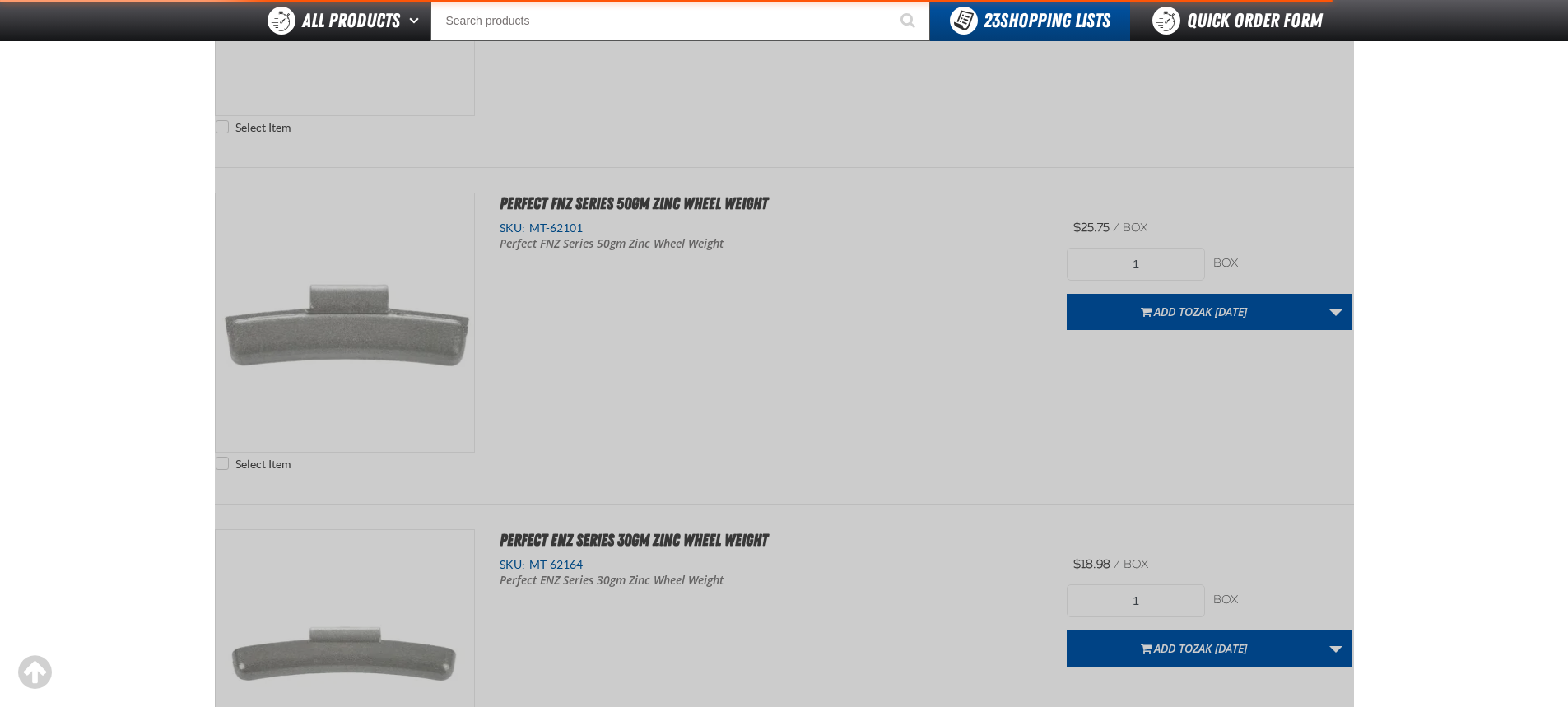
scroll to position [230, 0]
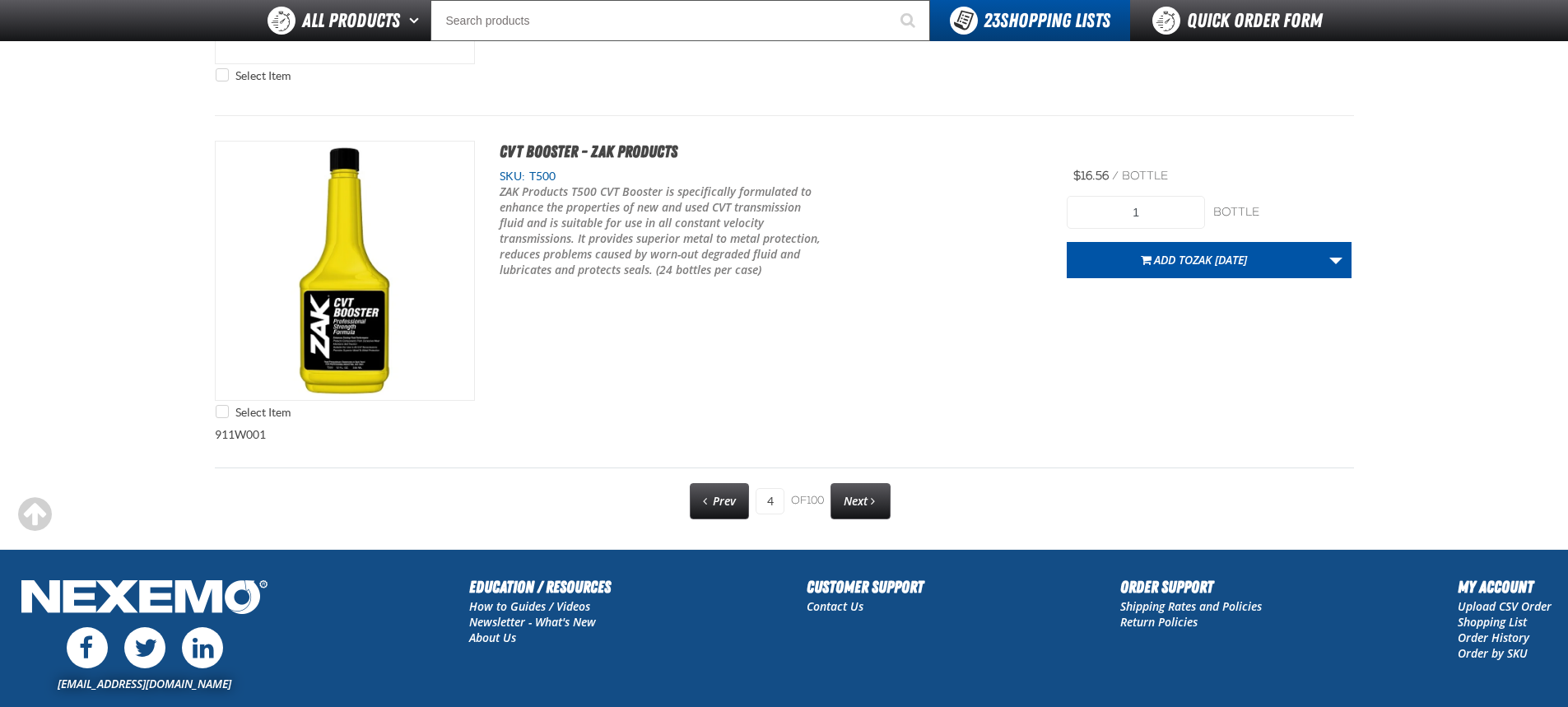
scroll to position [8456, 0]
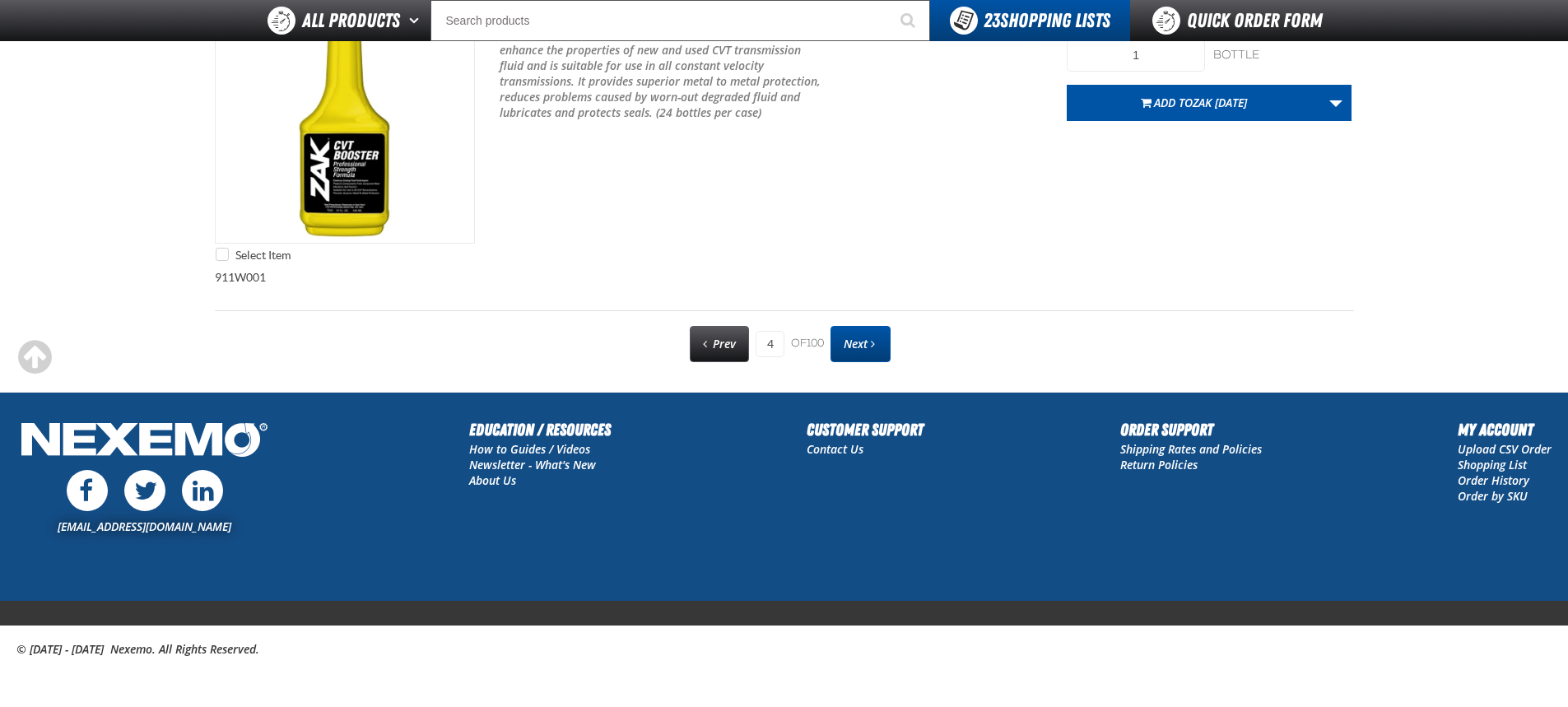
click at [858, 347] on span "Next" at bounding box center [855, 344] width 24 height 16
type input "5"
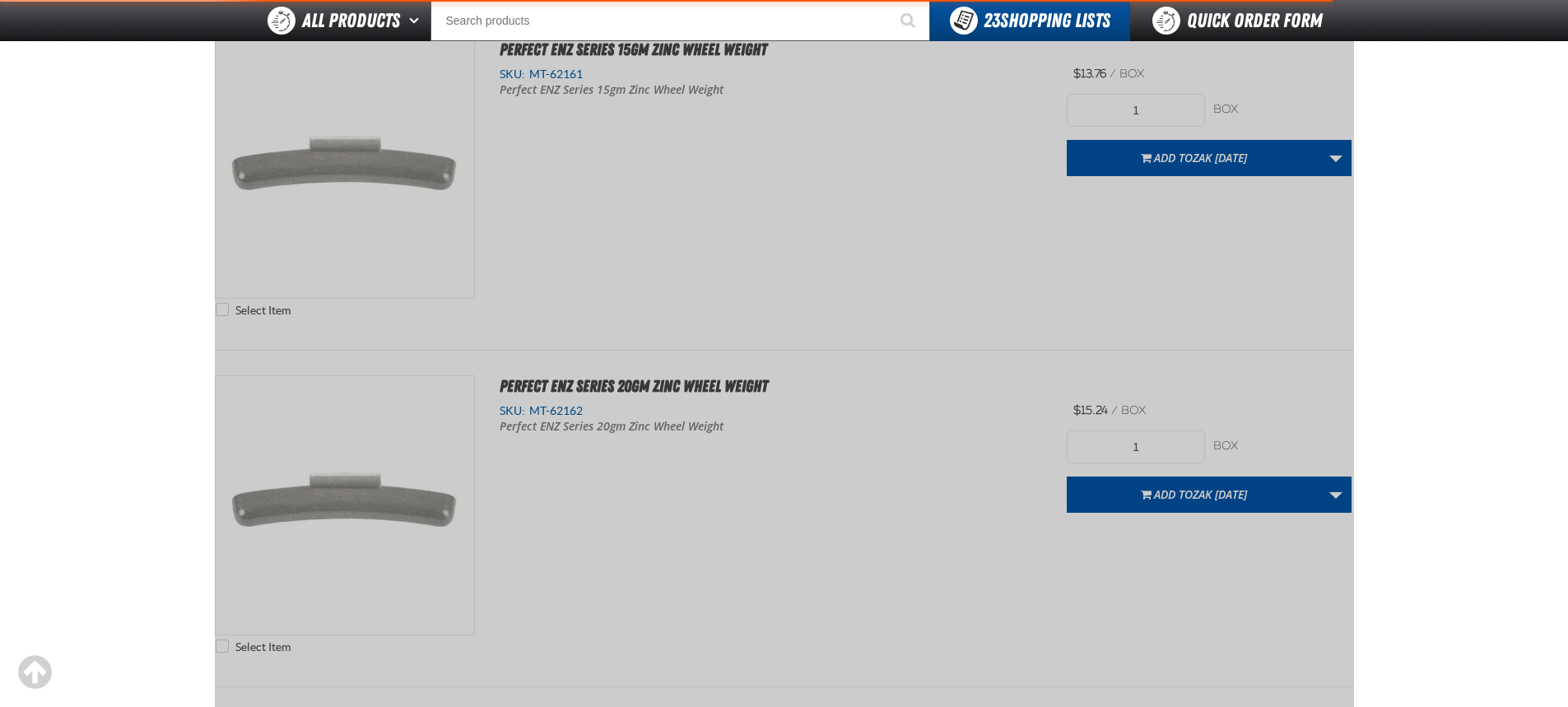
scroll to position [230, 0]
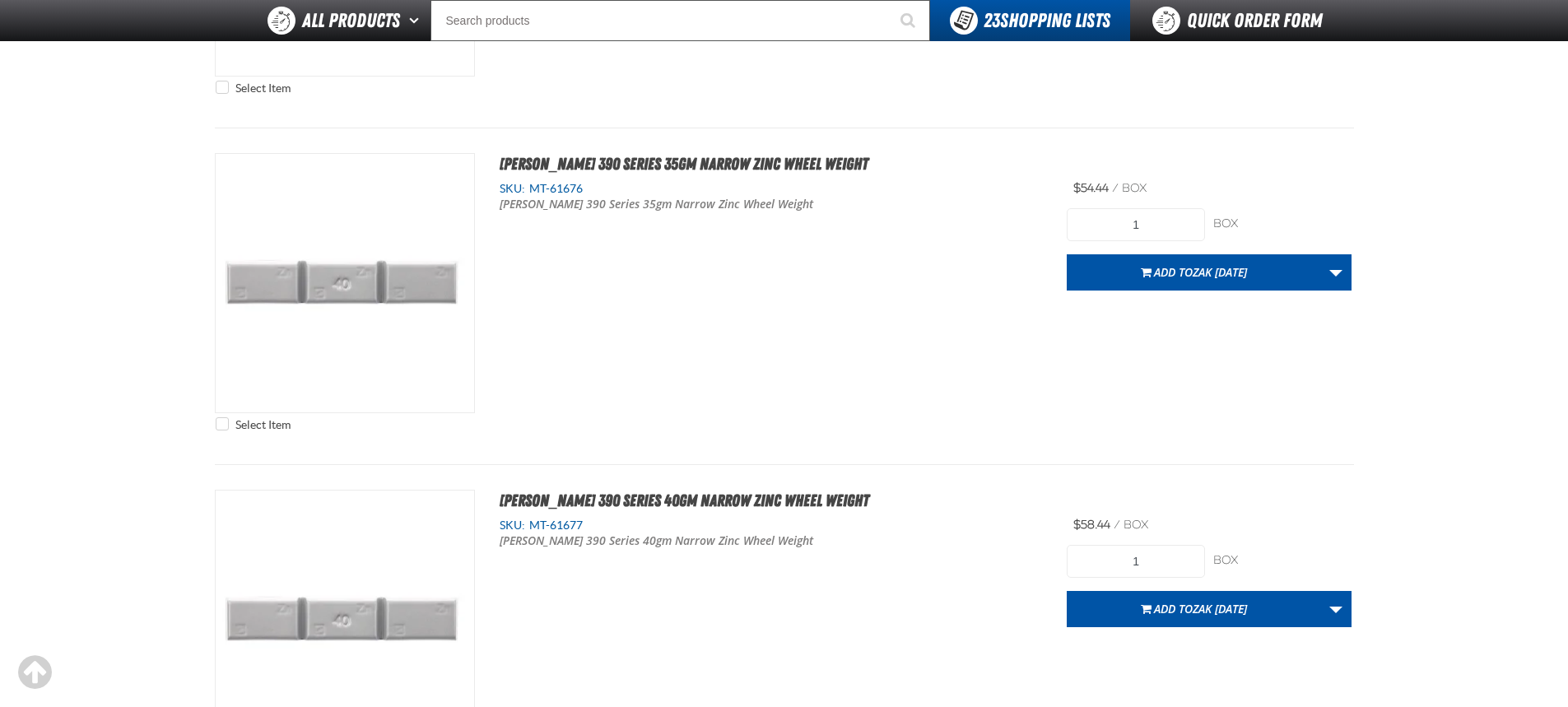
scroll to position [905, 0]
